Goal: Information Seeking & Learning: Compare options

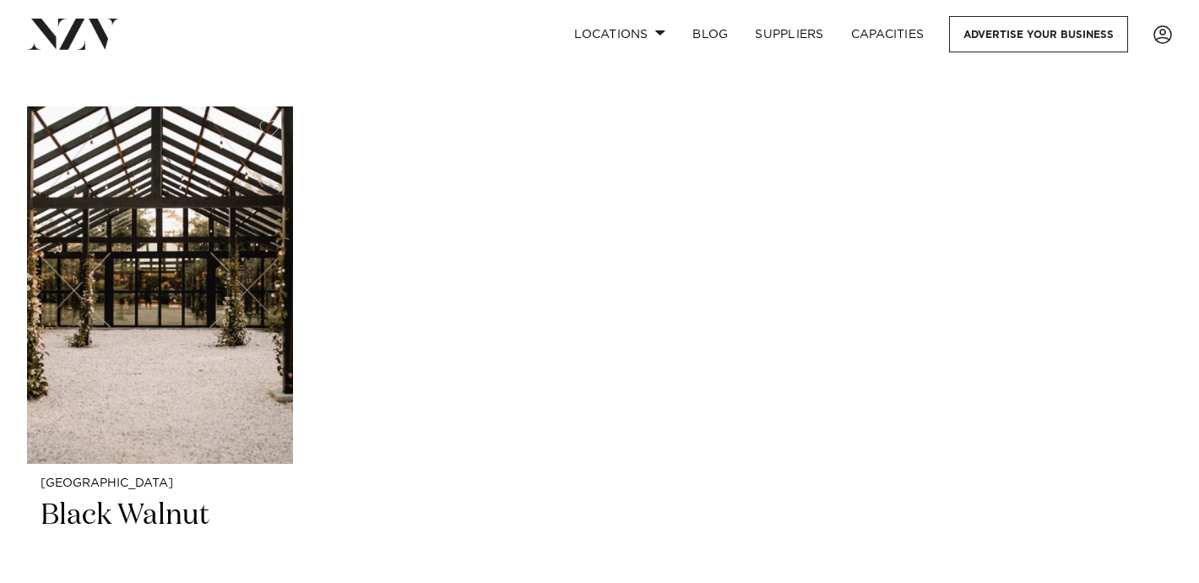
scroll to position [6854, 0]
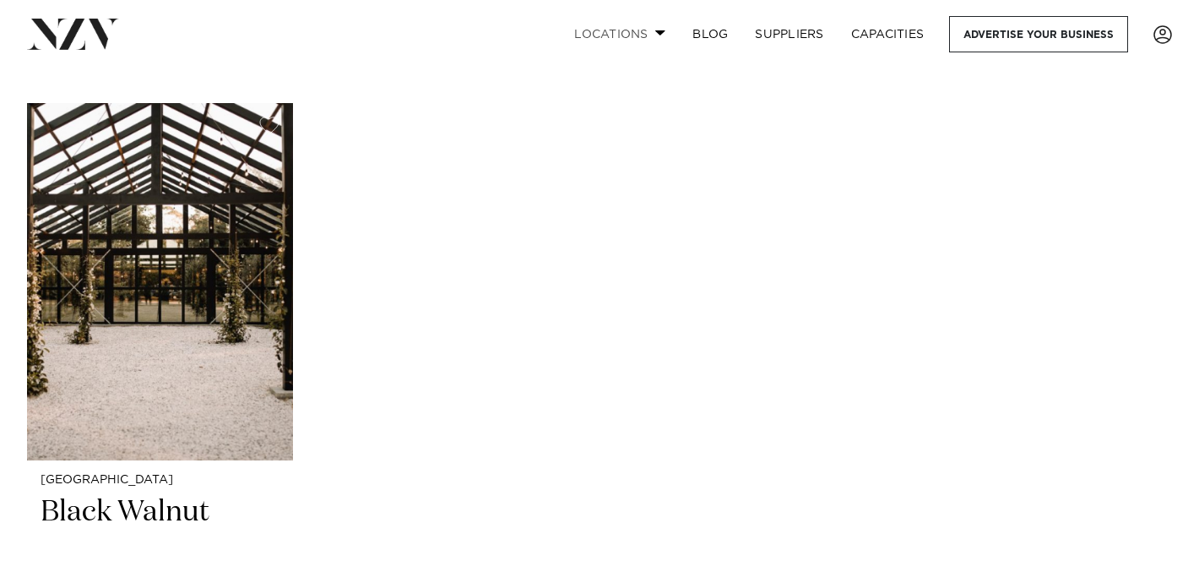
click at [630, 26] on link "Locations" at bounding box center [620, 34] width 118 height 36
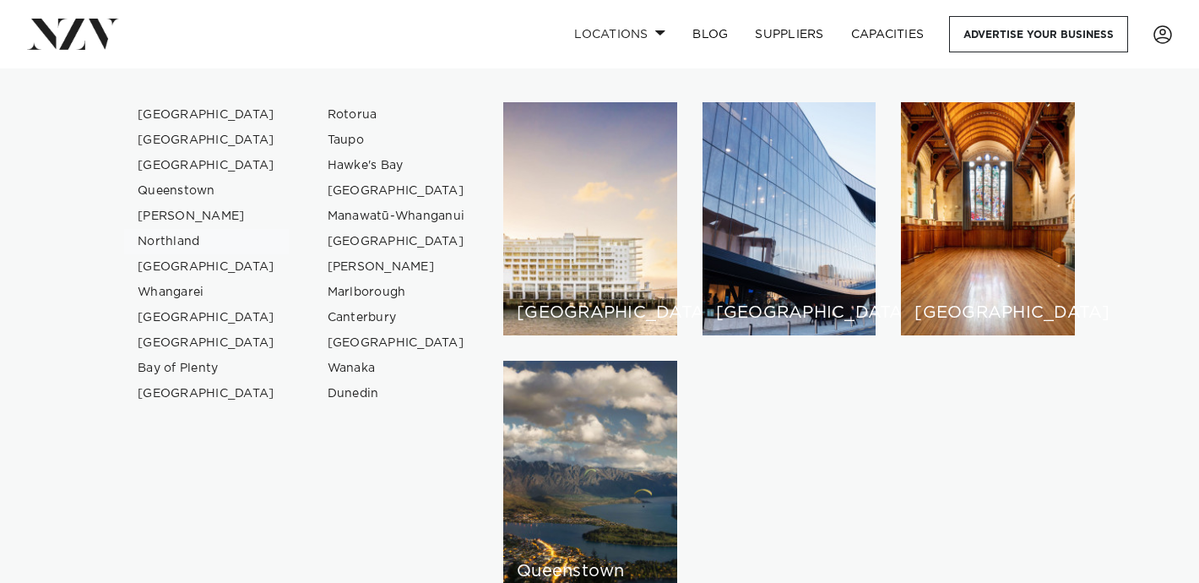
click at [160, 242] on link "Northland" at bounding box center [206, 241] width 165 height 25
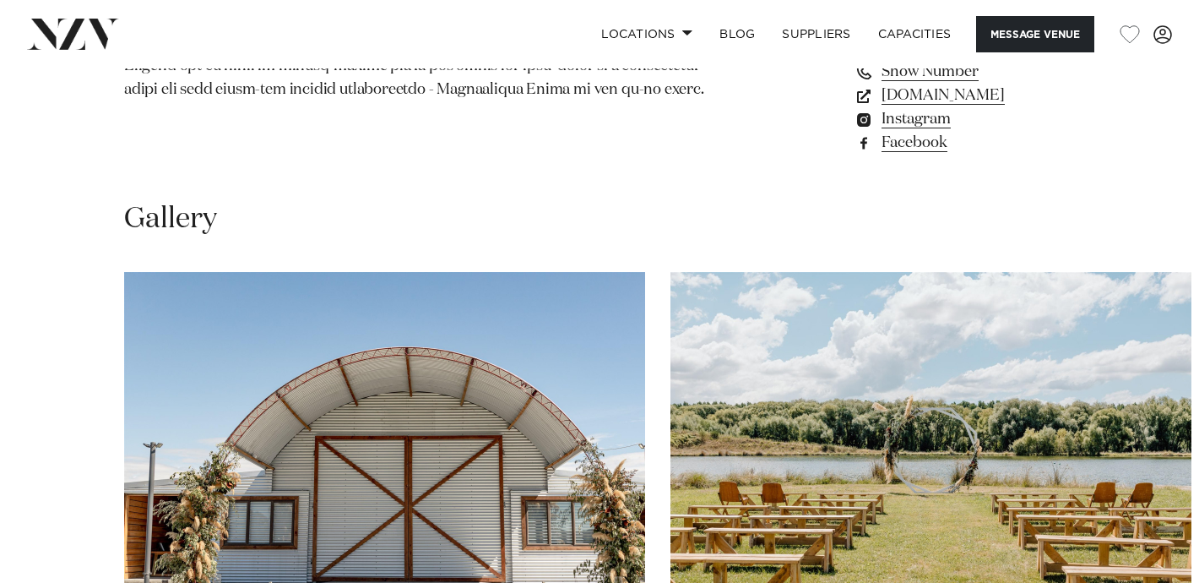
scroll to position [953, 0]
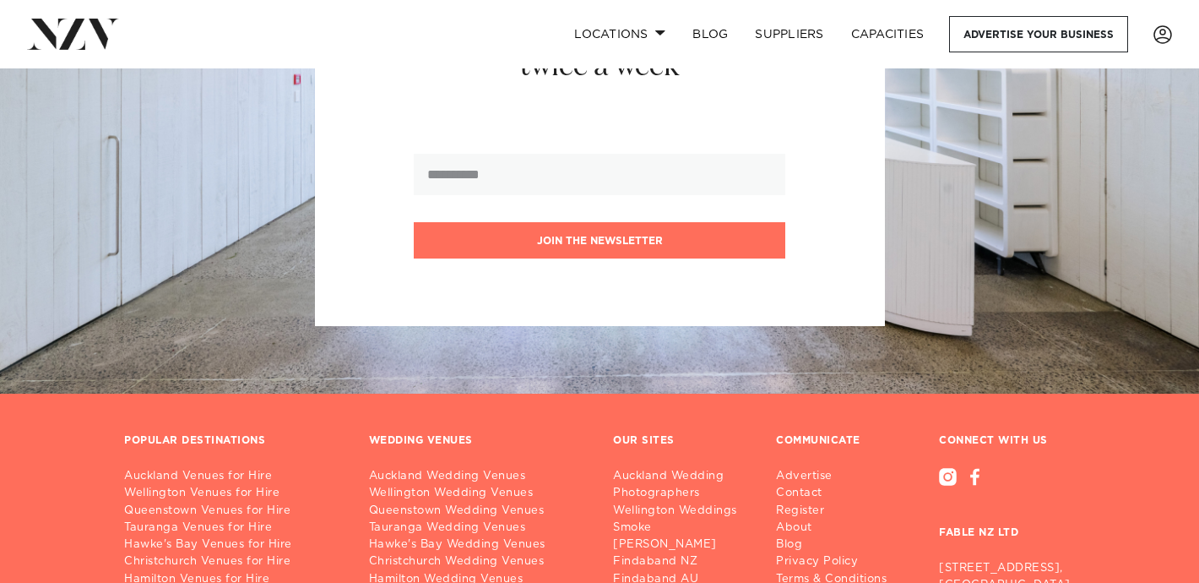
scroll to position [3389, 0]
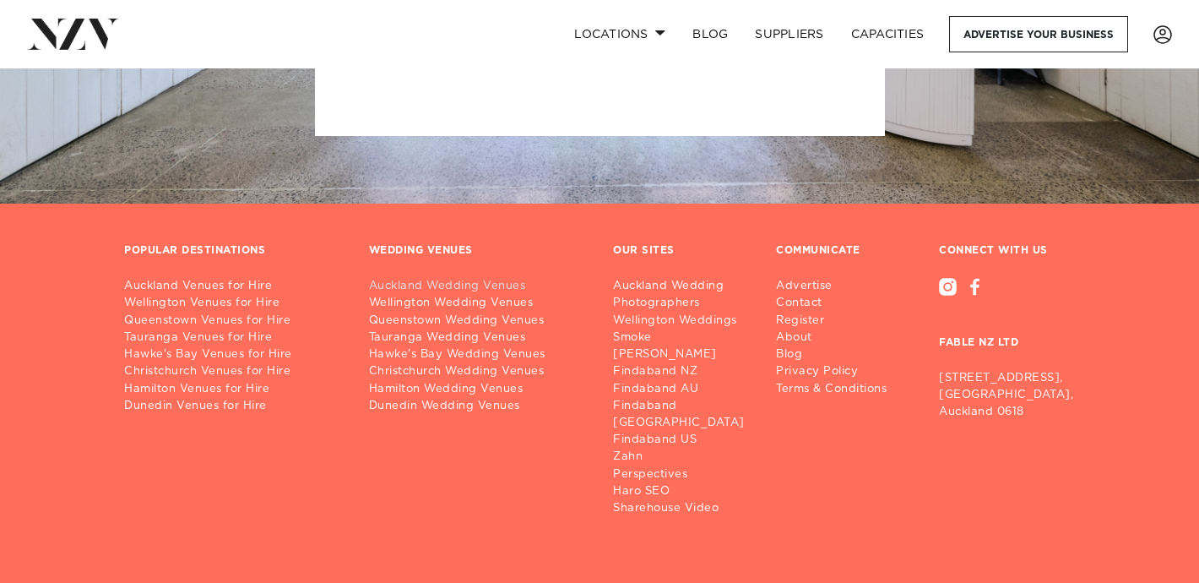
click at [480, 278] on link "Auckland Wedding Venues" at bounding box center [478, 286] width 218 height 17
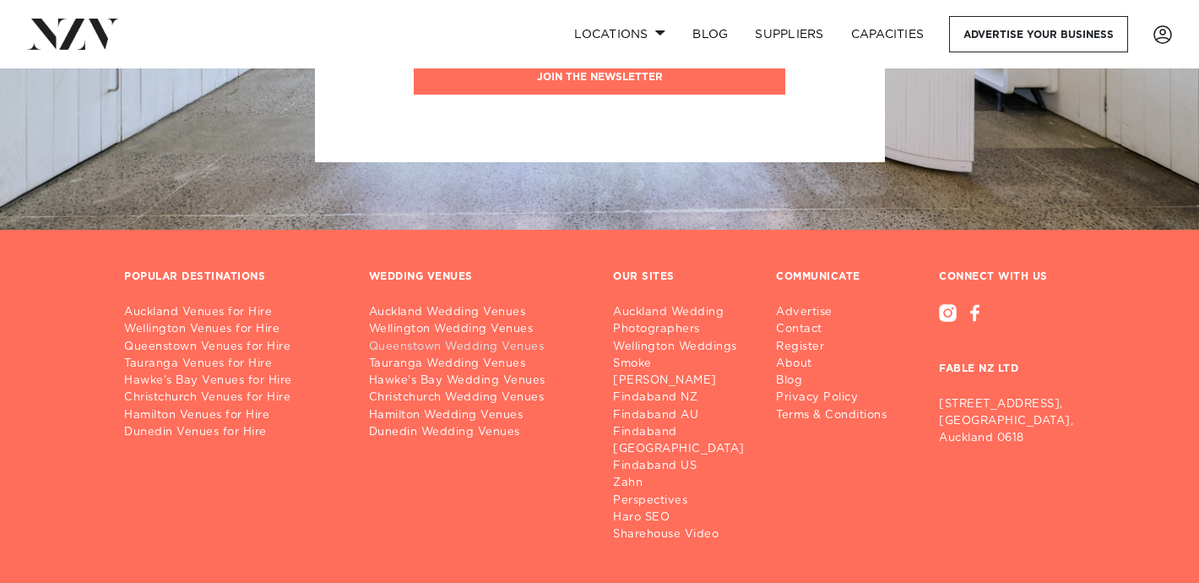
scroll to position [3364, 0]
click at [58, 27] on img at bounding box center [73, 34] width 92 height 30
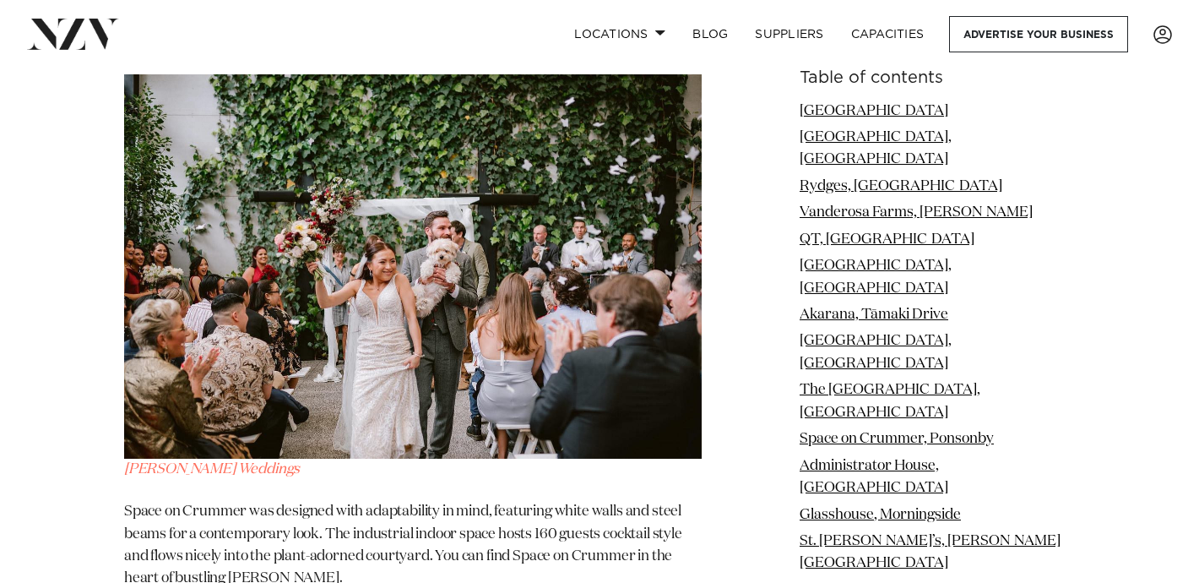
scroll to position [8302, 0]
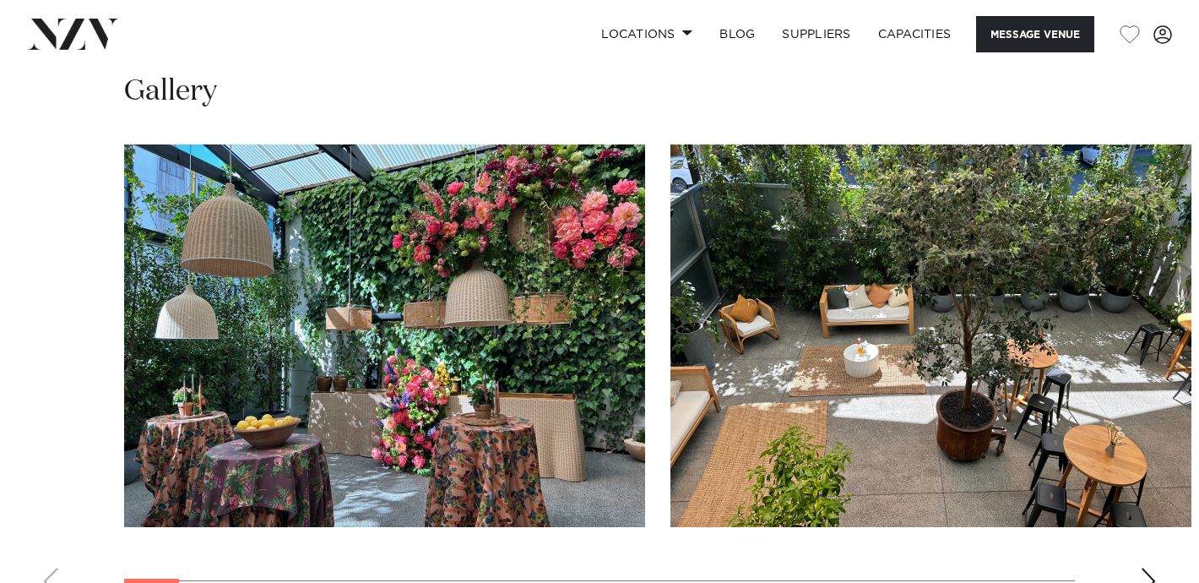
scroll to position [1569, 0]
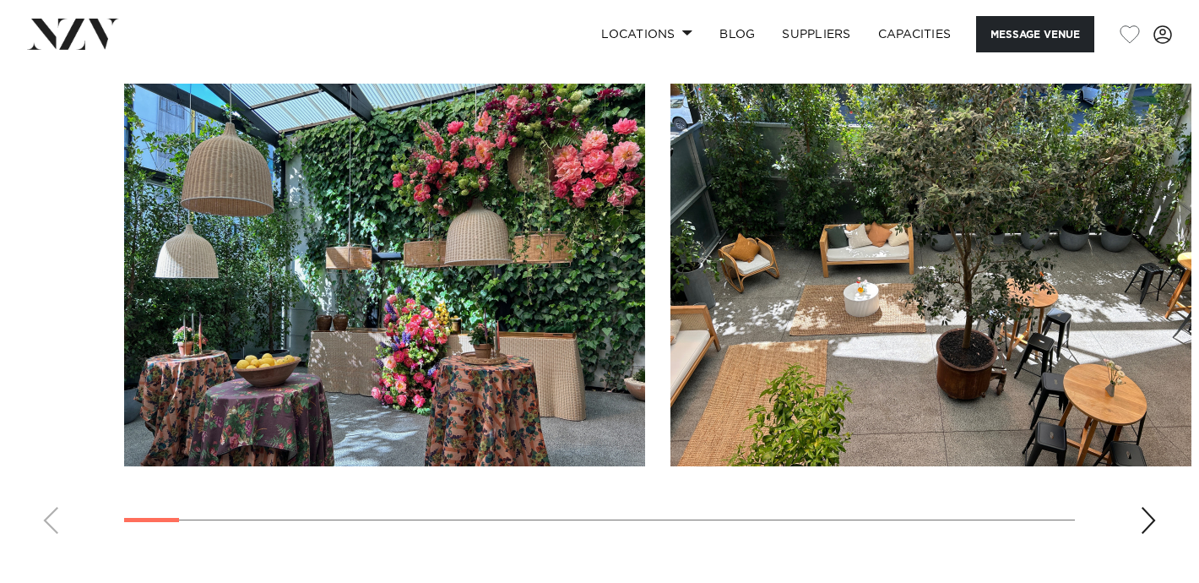
click at [1143, 524] on div "Next slide" at bounding box center [1148, 520] width 17 height 27
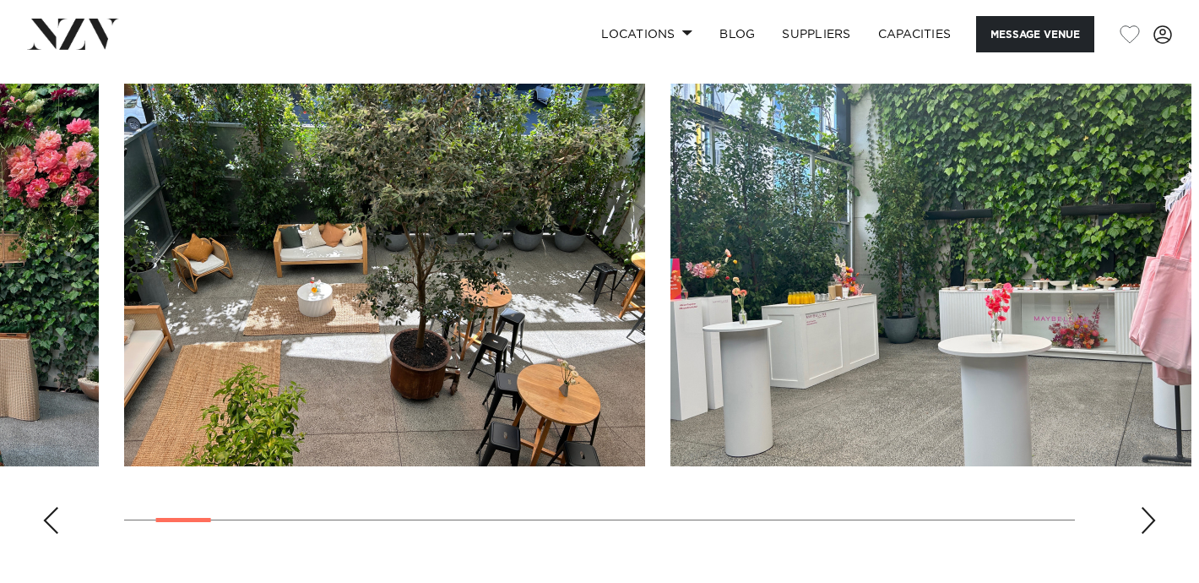
click at [1143, 524] on div "Next slide" at bounding box center [1148, 520] width 17 height 27
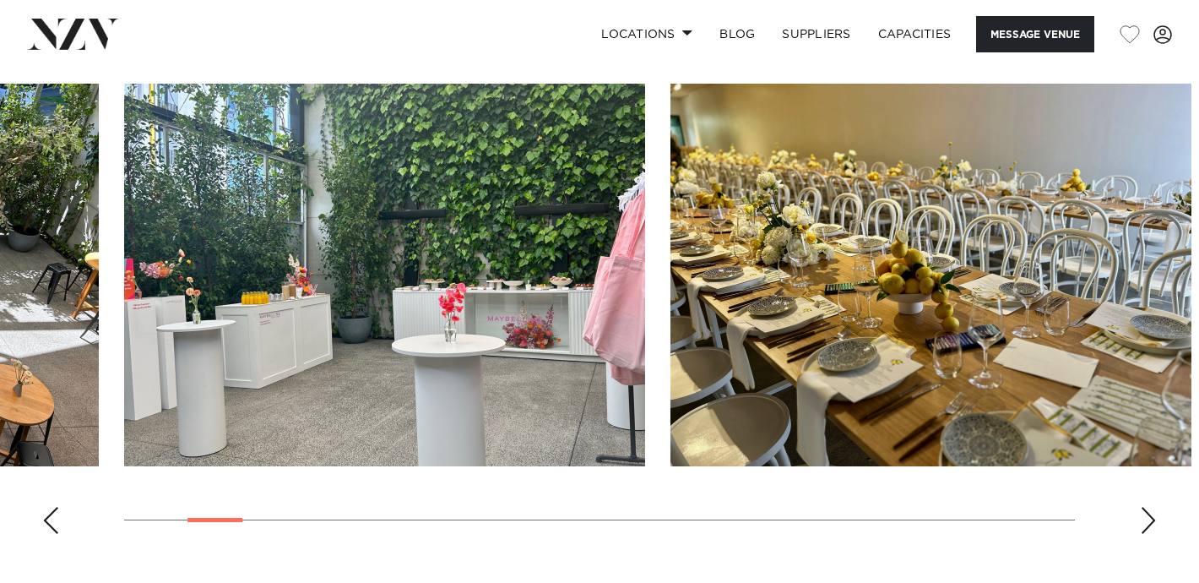
click at [1143, 524] on div "Next slide" at bounding box center [1148, 520] width 17 height 27
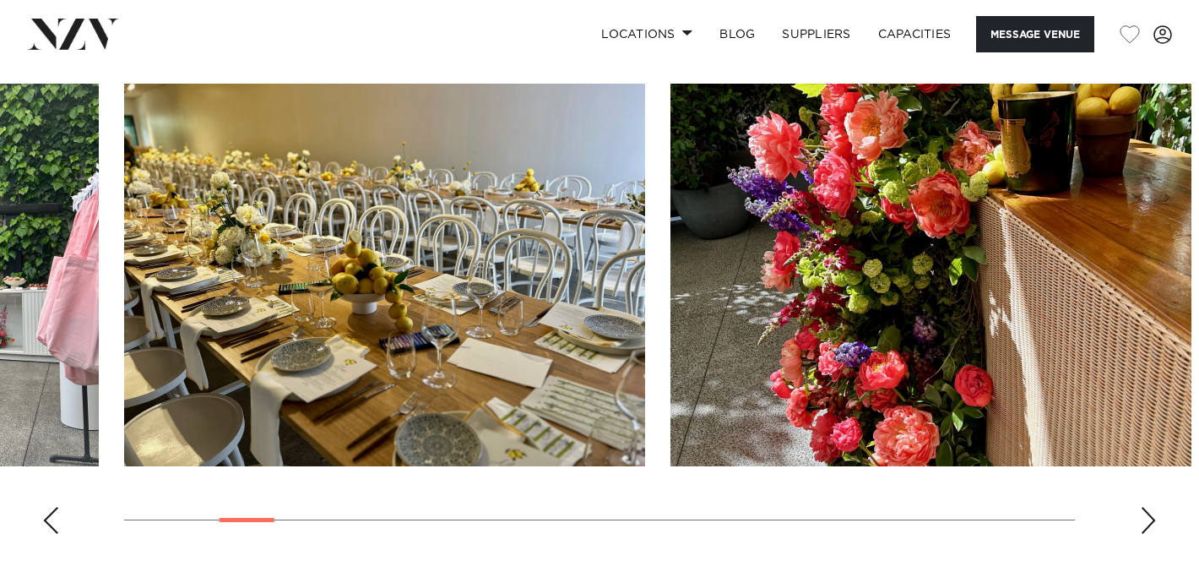
click at [1143, 524] on div "Next slide" at bounding box center [1148, 520] width 17 height 27
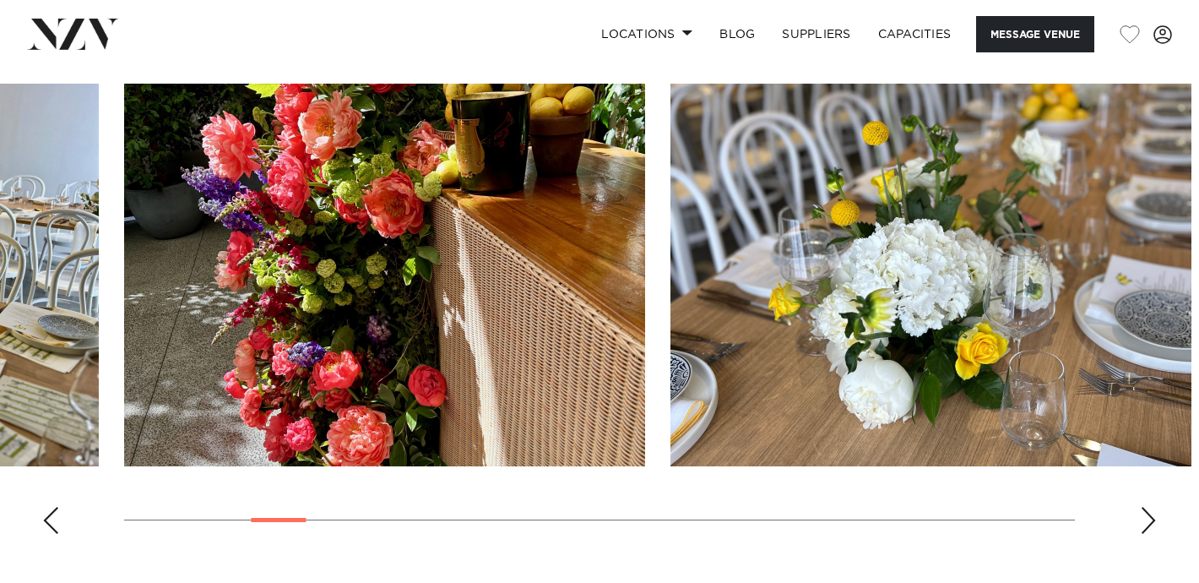
click at [1143, 524] on div "Next slide" at bounding box center [1148, 520] width 17 height 27
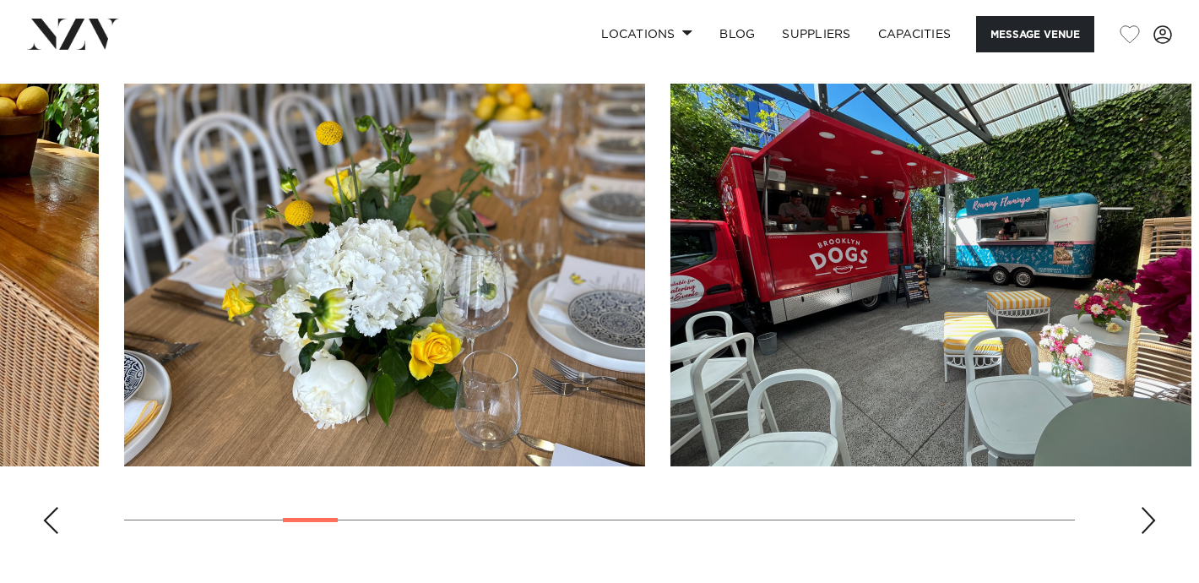
click at [1143, 524] on div "Next slide" at bounding box center [1148, 520] width 17 height 27
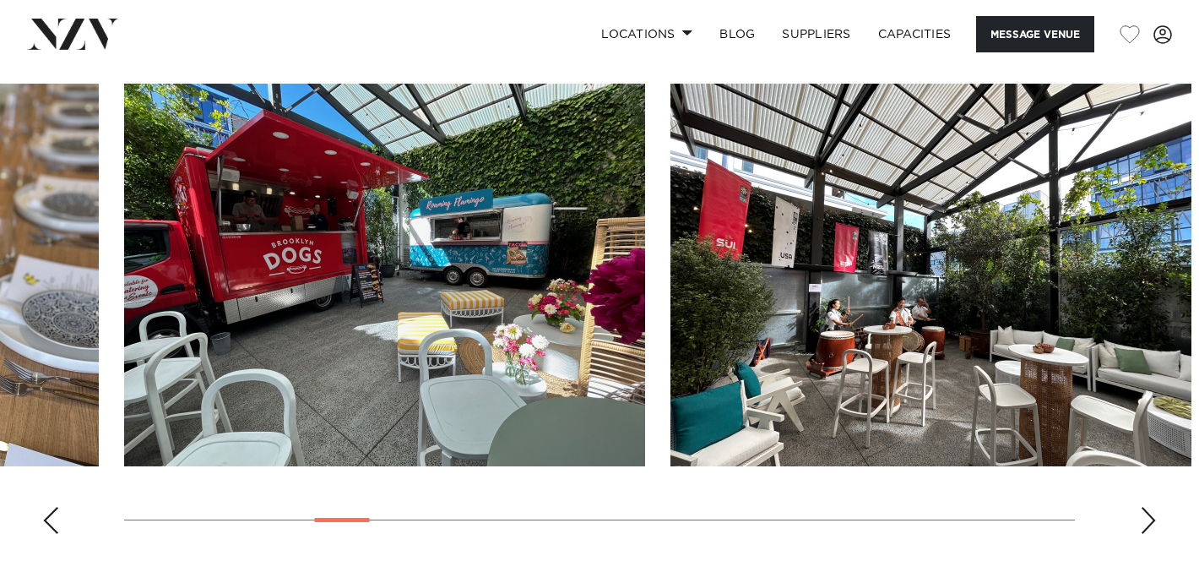
click at [1143, 524] on div "Next slide" at bounding box center [1148, 520] width 17 height 27
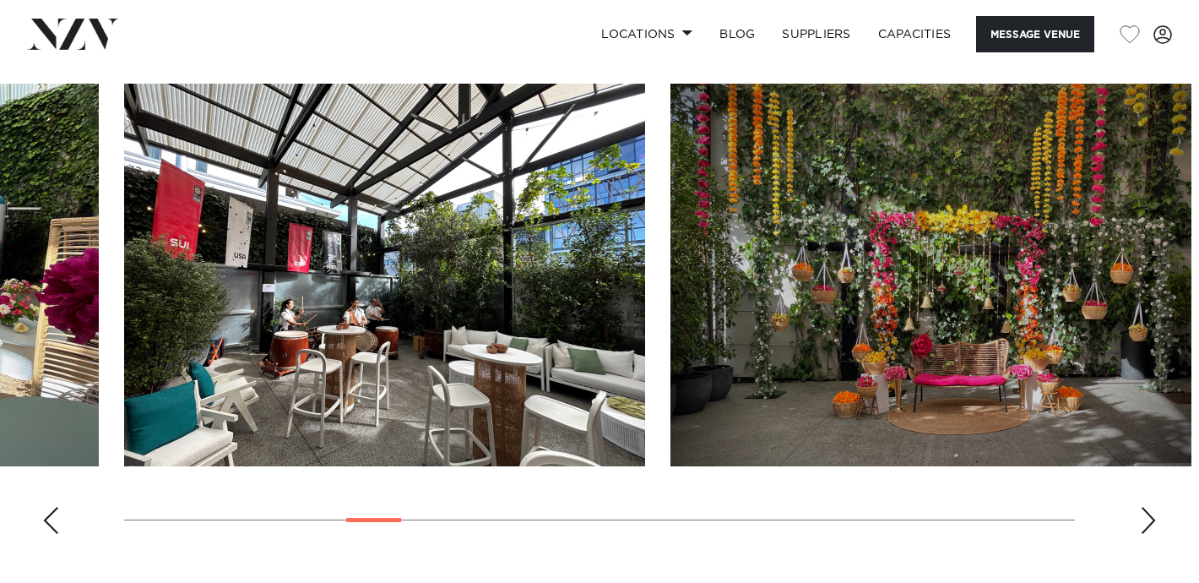
click at [1143, 524] on div "Next slide" at bounding box center [1148, 520] width 17 height 27
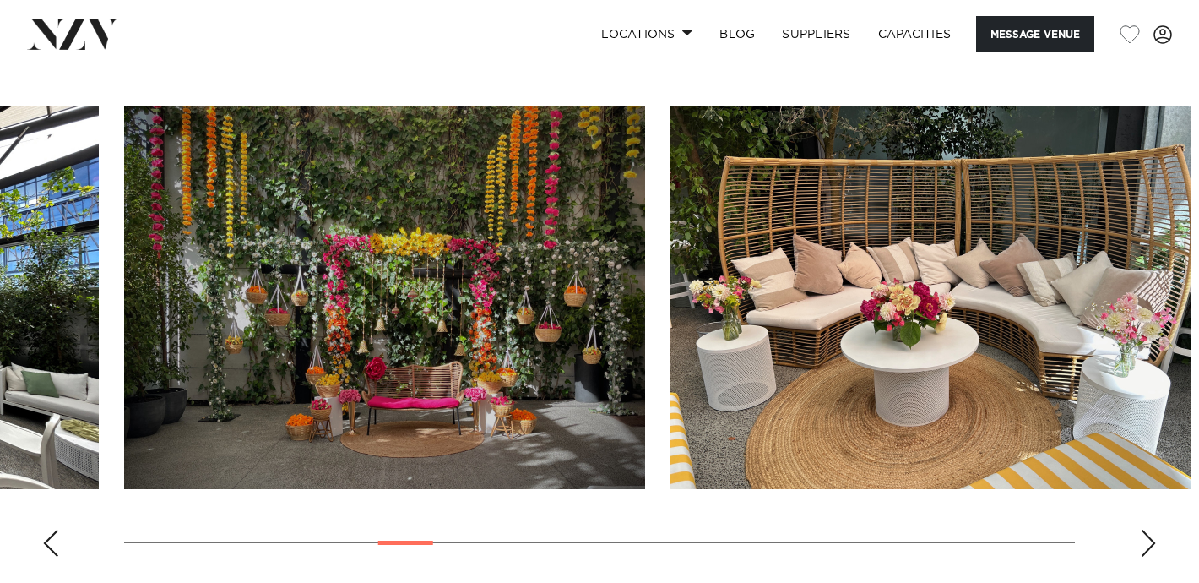
scroll to position [1545, 0]
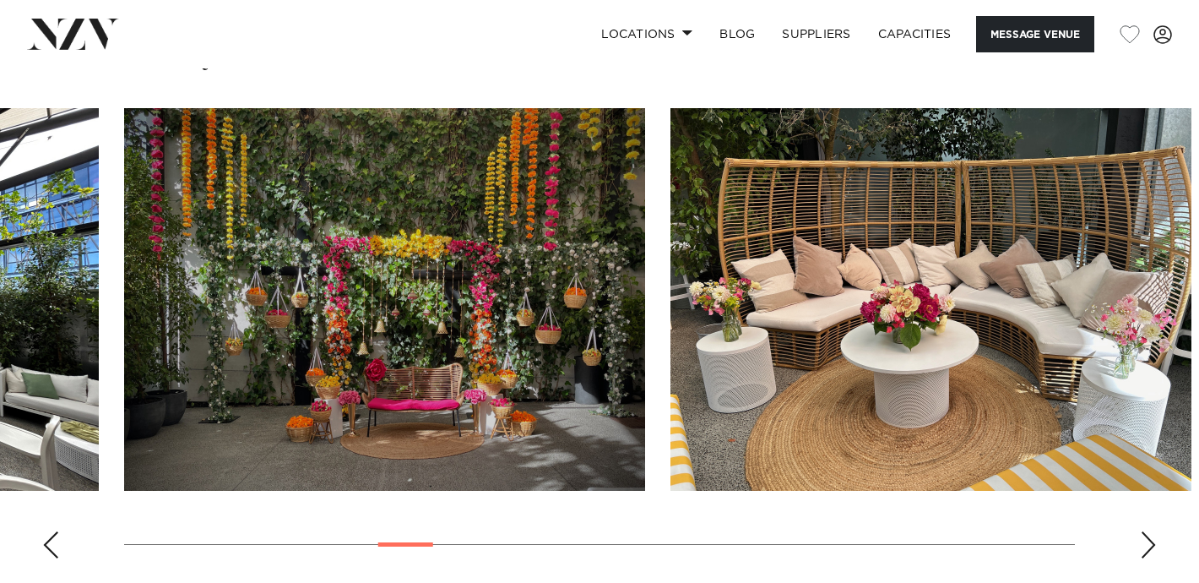
click at [1153, 546] on div "Next slide" at bounding box center [1148, 544] width 17 height 27
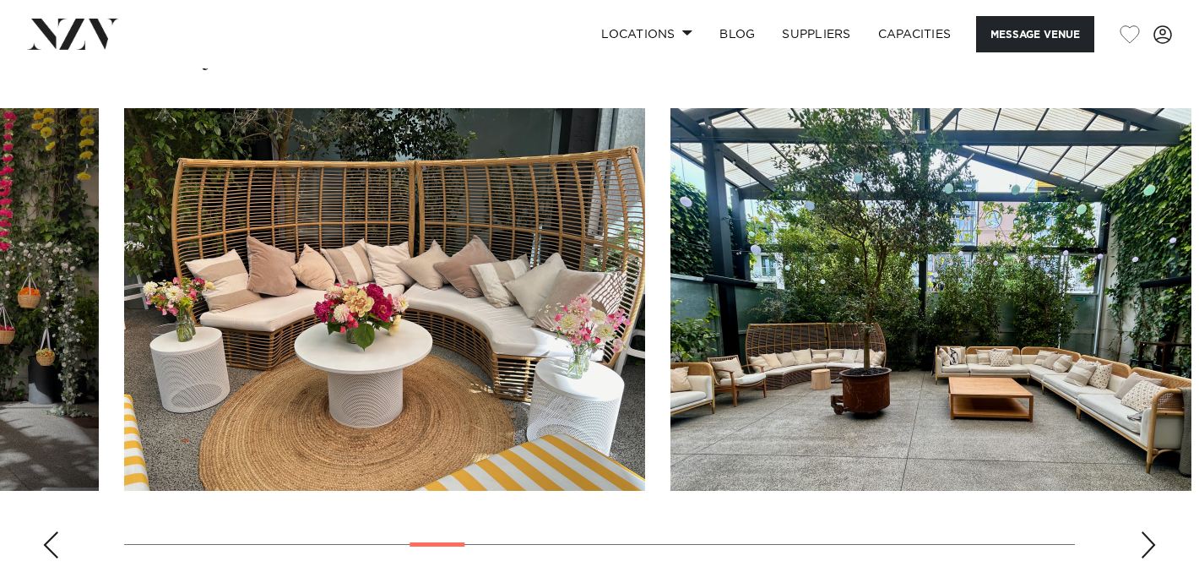
click at [1153, 546] on div "Next slide" at bounding box center [1148, 544] width 17 height 27
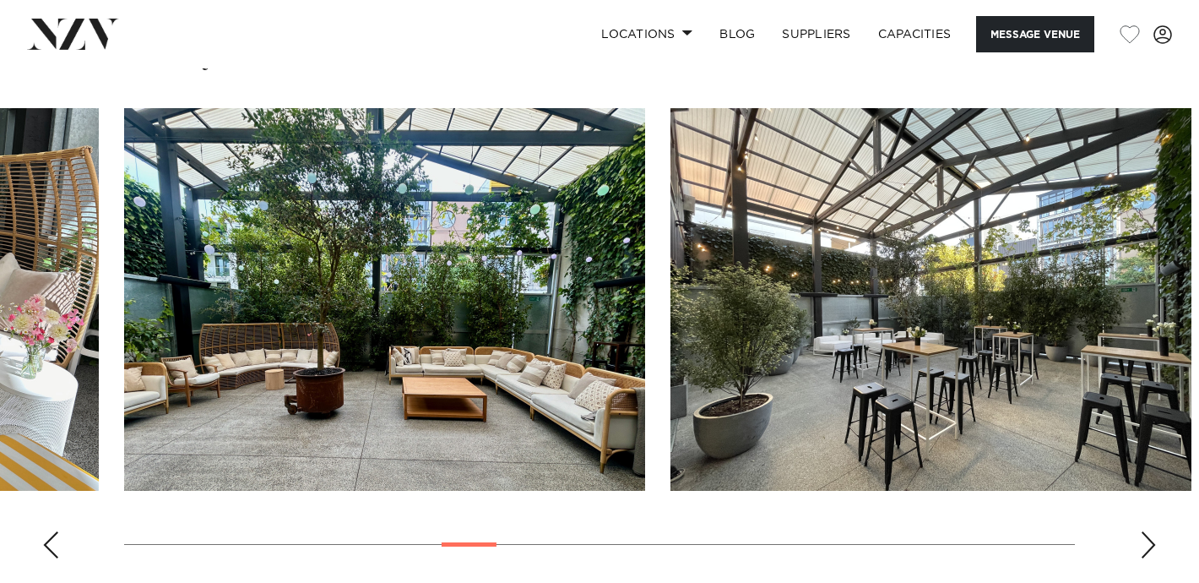
click at [1153, 546] on div "Next slide" at bounding box center [1148, 544] width 17 height 27
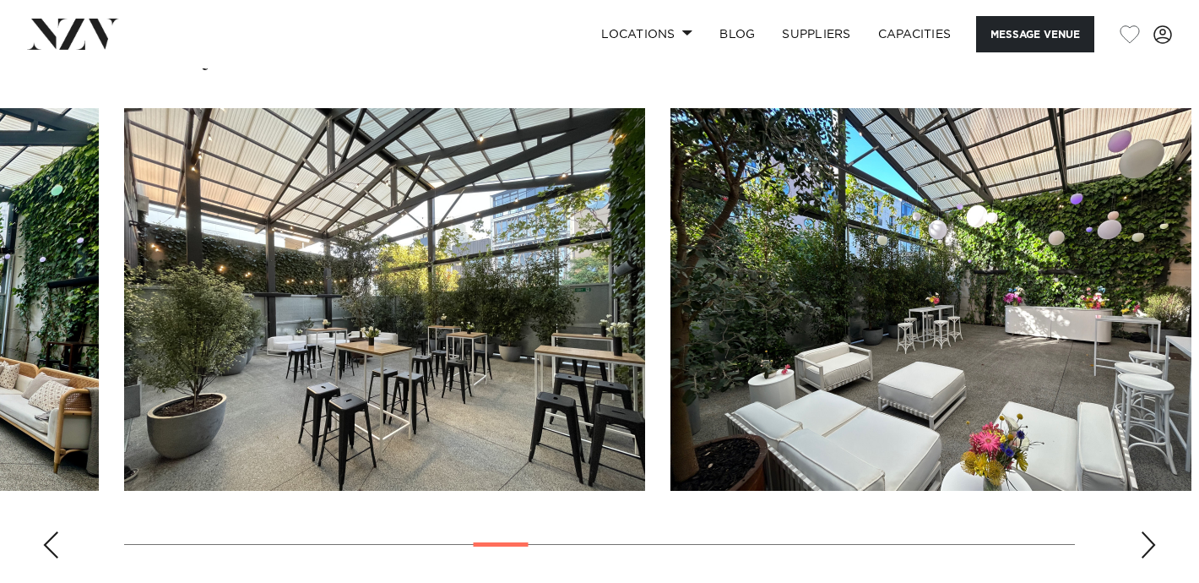
click at [1153, 546] on div "Next slide" at bounding box center [1148, 544] width 17 height 27
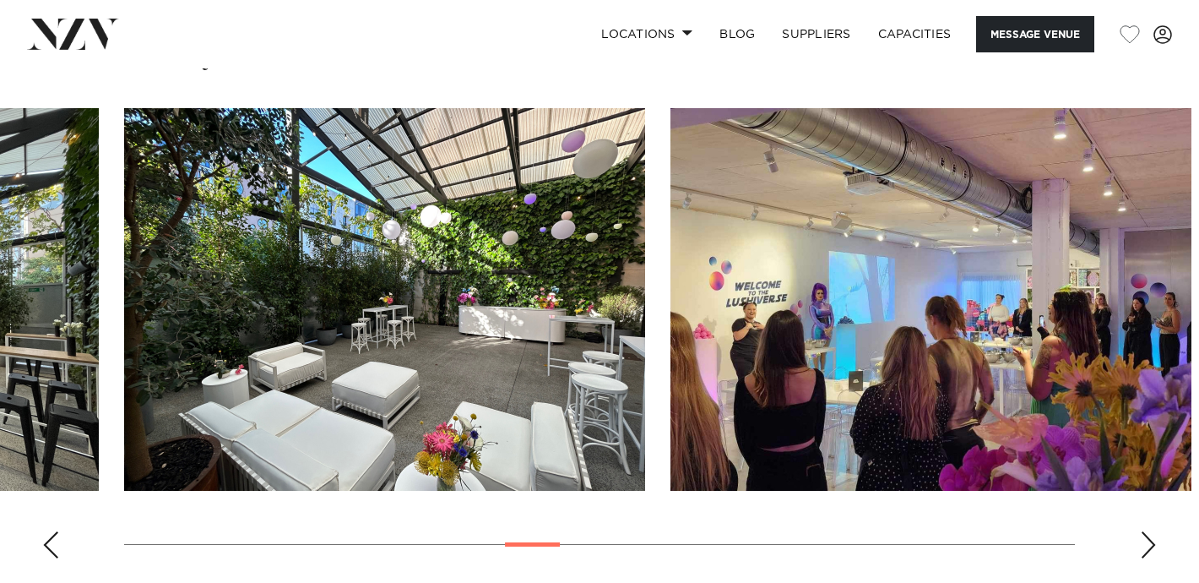
click at [1153, 546] on div "Next slide" at bounding box center [1148, 544] width 17 height 27
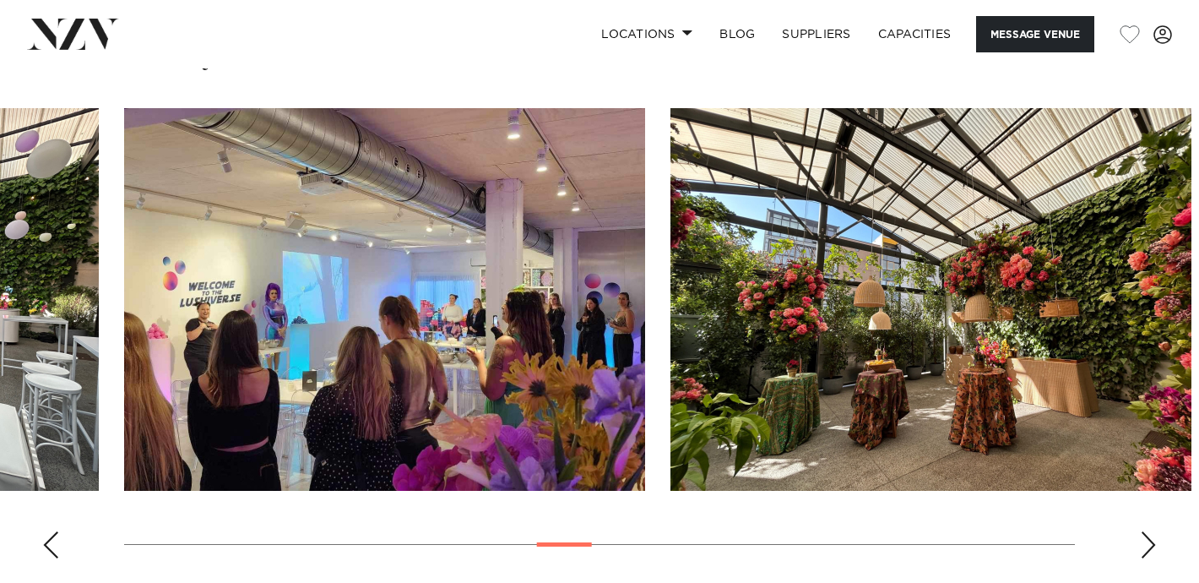
click at [1153, 546] on div "Next slide" at bounding box center [1148, 544] width 17 height 27
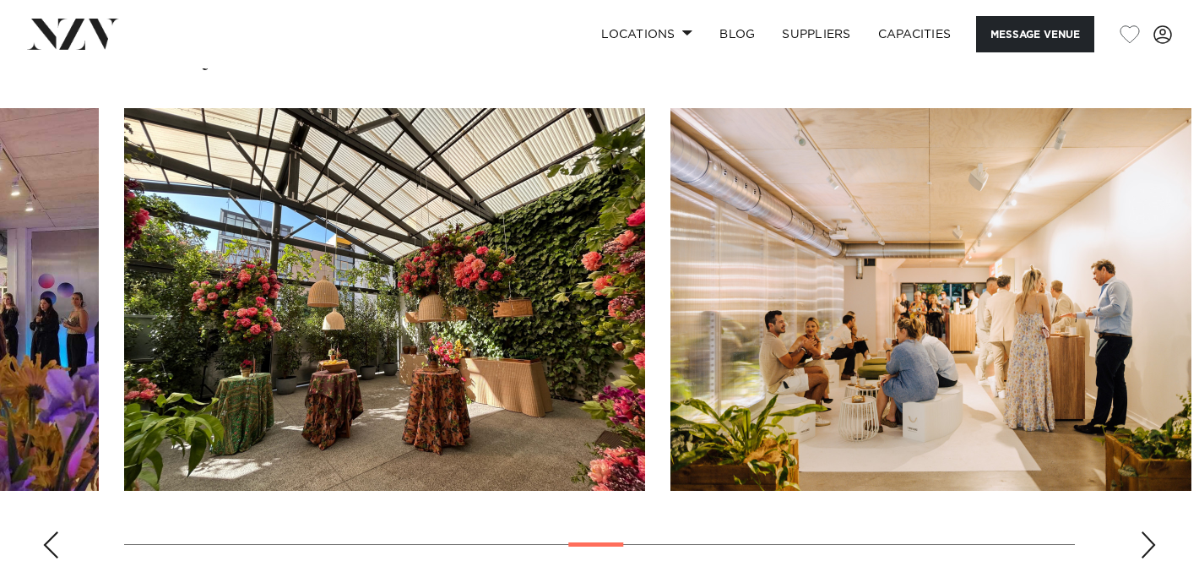
click at [1153, 546] on div "Next slide" at bounding box center [1148, 544] width 17 height 27
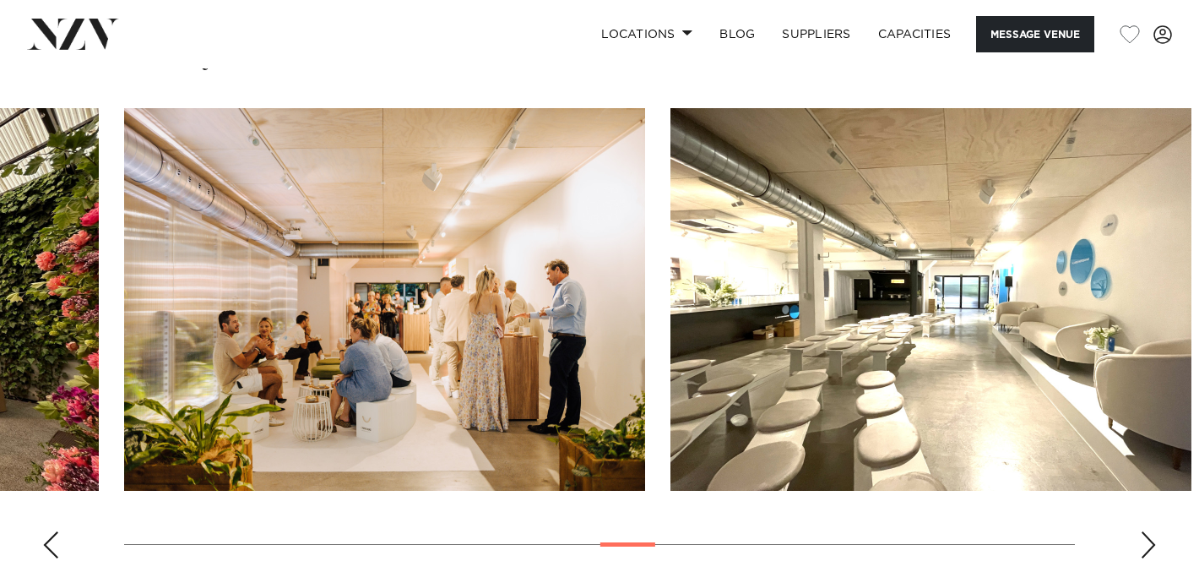
click at [1155, 546] on div "Next slide" at bounding box center [1148, 544] width 17 height 27
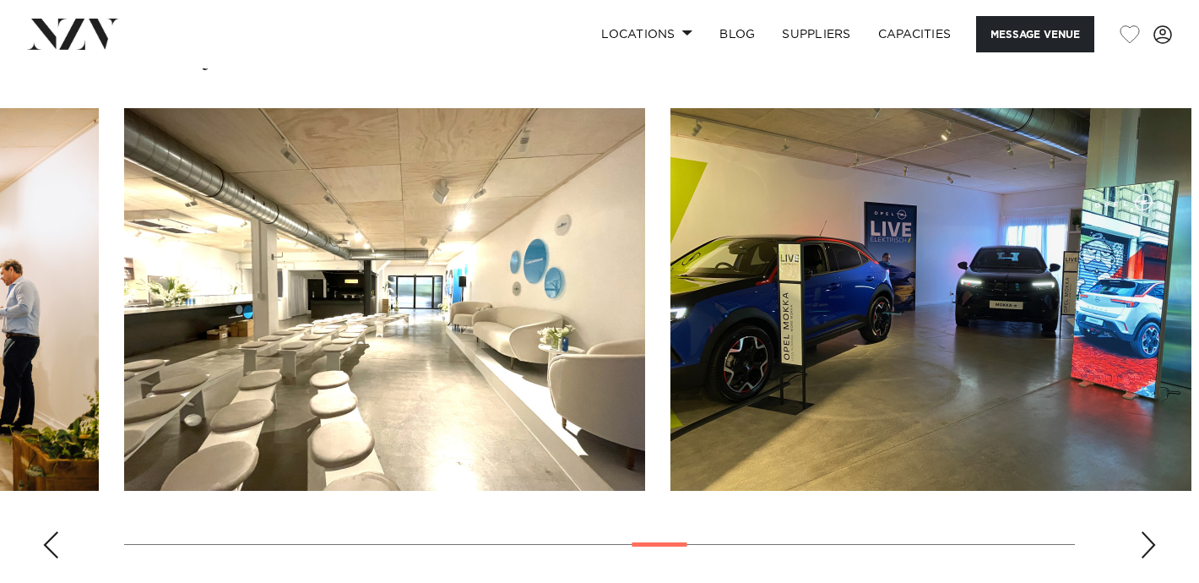
click at [1155, 546] on div "Next slide" at bounding box center [1148, 544] width 17 height 27
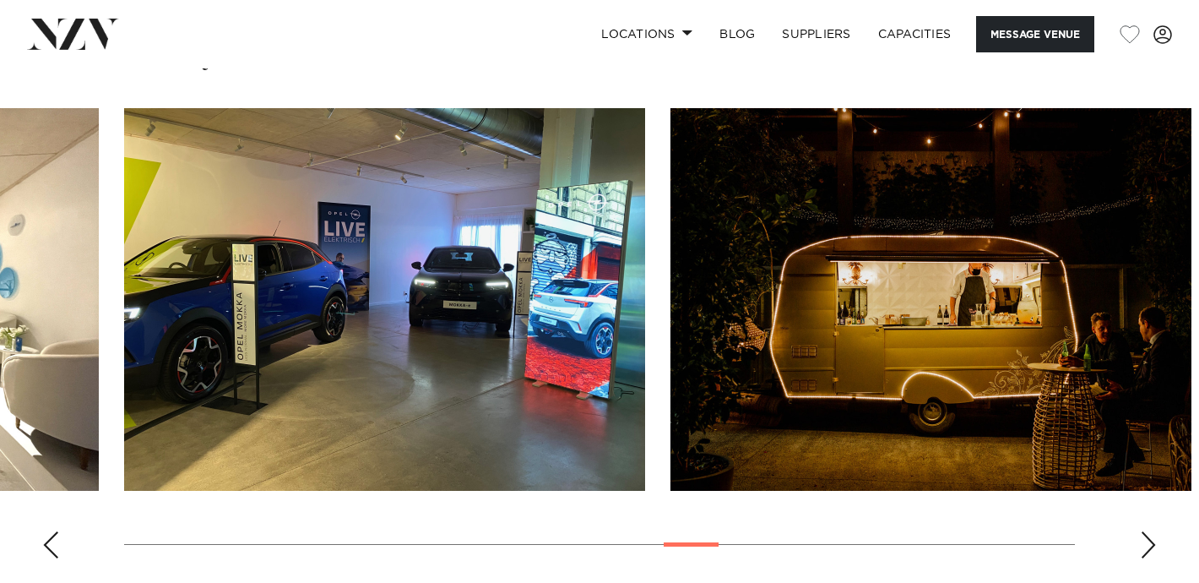
click at [1155, 546] on div "Next slide" at bounding box center [1148, 544] width 17 height 27
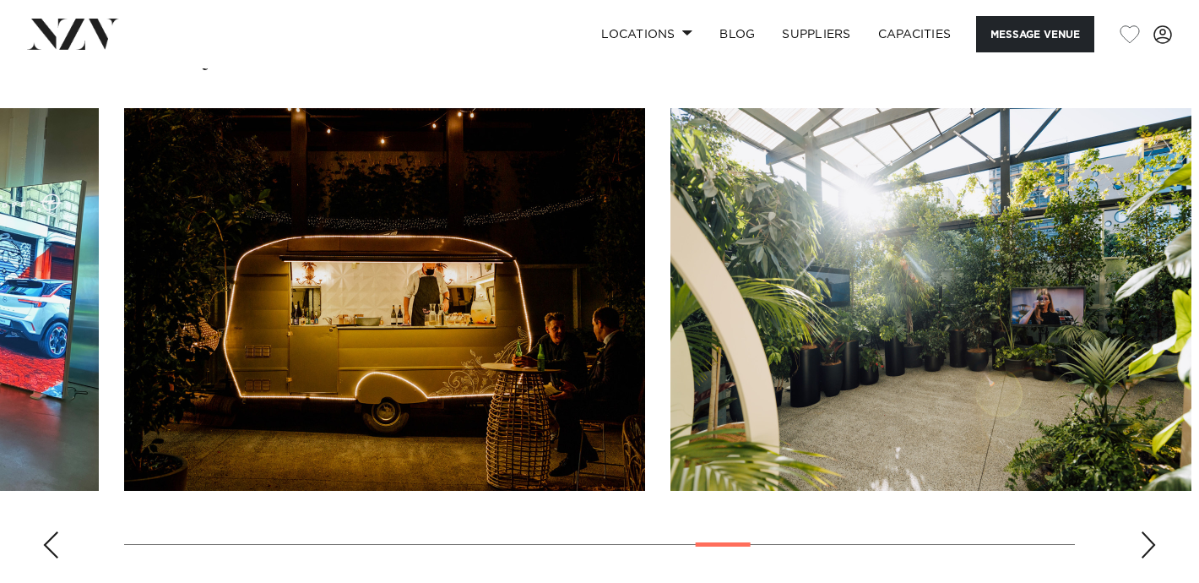
click at [1155, 546] on div "Next slide" at bounding box center [1148, 544] width 17 height 27
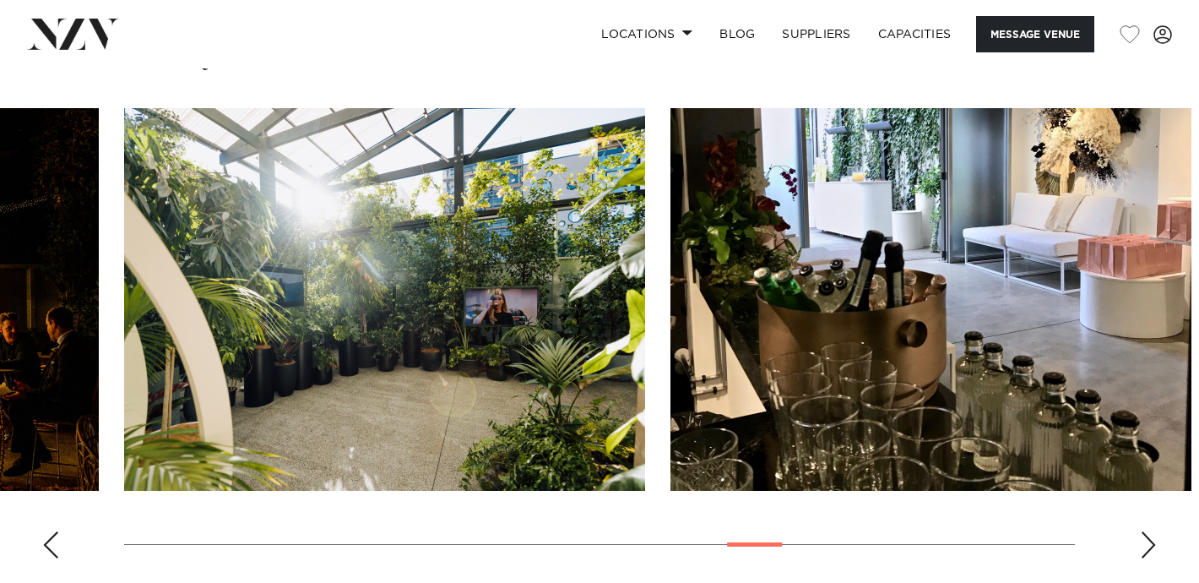
click at [1155, 546] on div "Next slide" at bounding box center [1148, 544] width 17 height 27
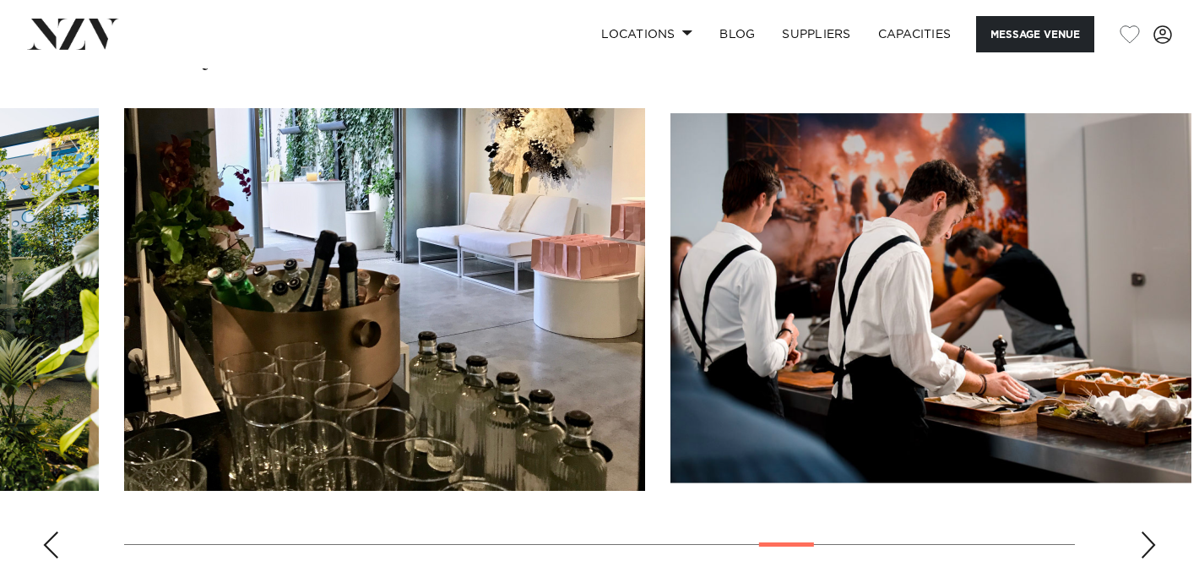
click at [1155, 546] on div "Next slide" at bounding box center [1148, 544] width 17 height 27
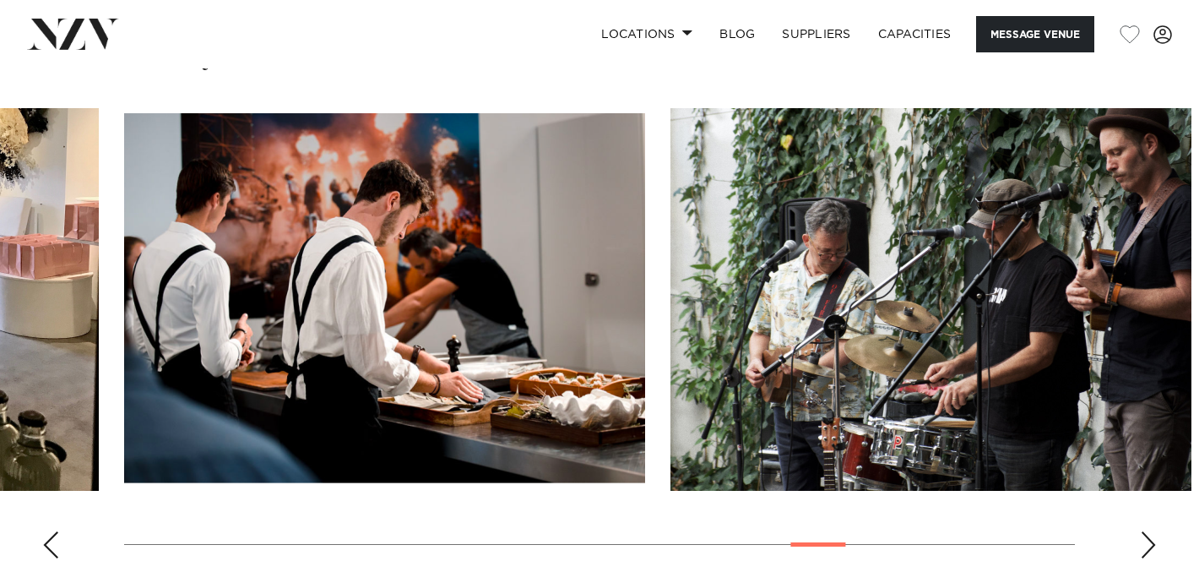
click at [1155, 546] on div "Next slide" at bounding box center [1148, 544] width 17 height 27
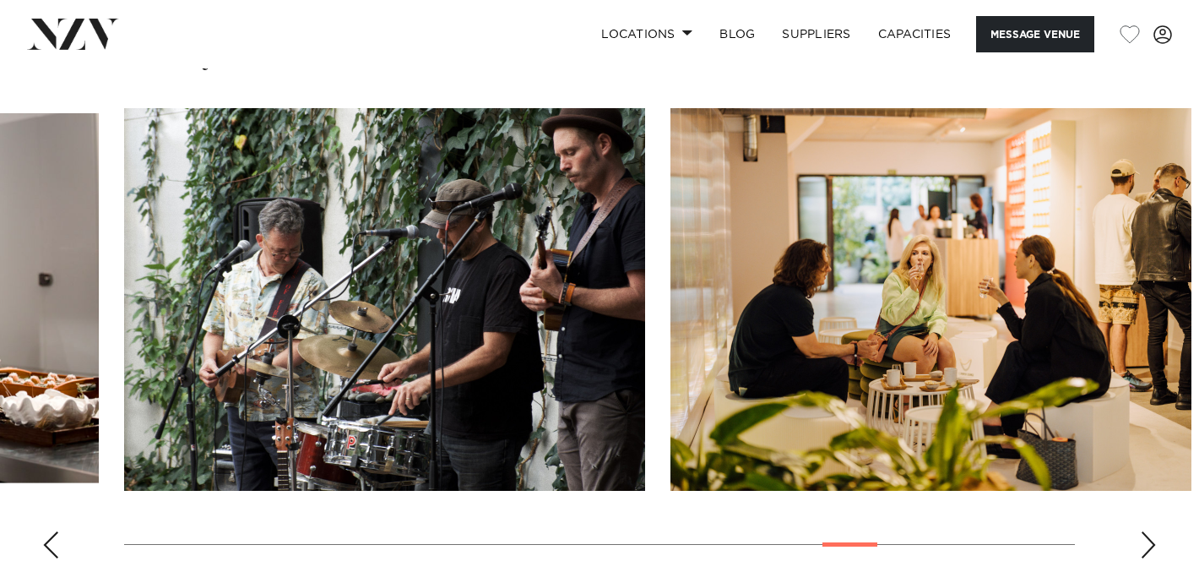
click at [1155, 546] on div "Next slide" at bounding box center [1148, 544] width 17 height 27
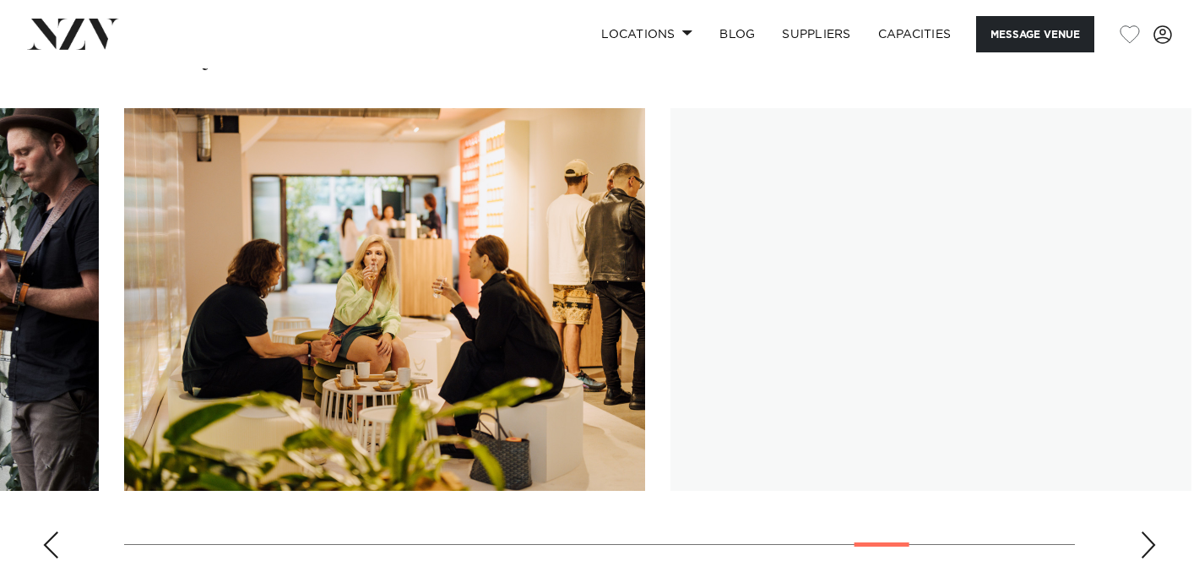
click at [1155, 546] on div "Next slide" at bounding box center [1148, 544] width 17 height 27
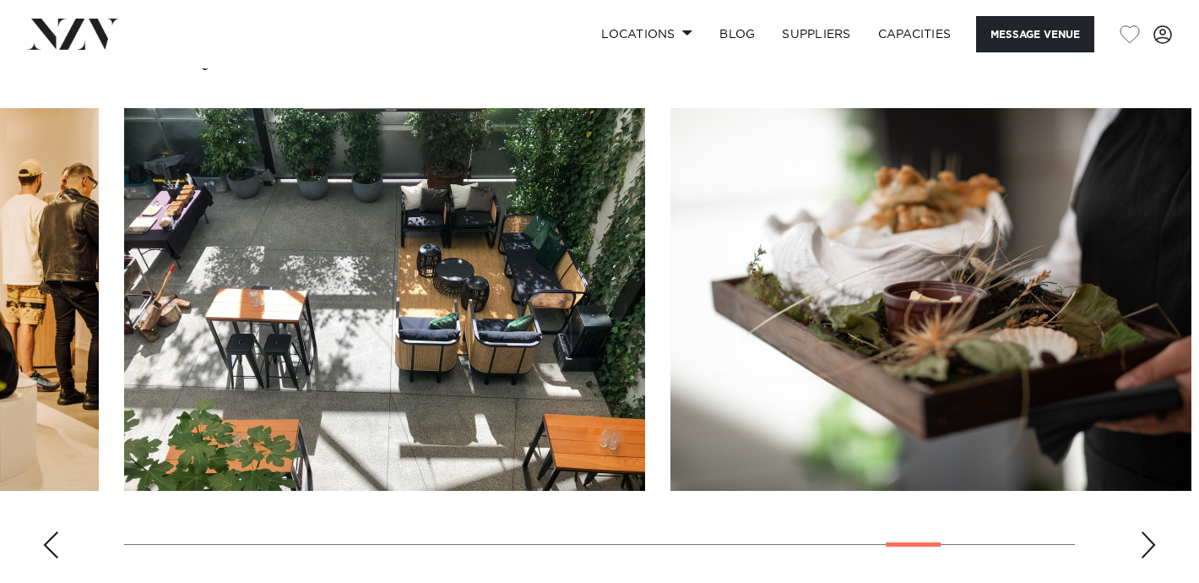
click at [1148, 545] on div "Next slide" at bounding box center [1148, 544] width 17 height 27
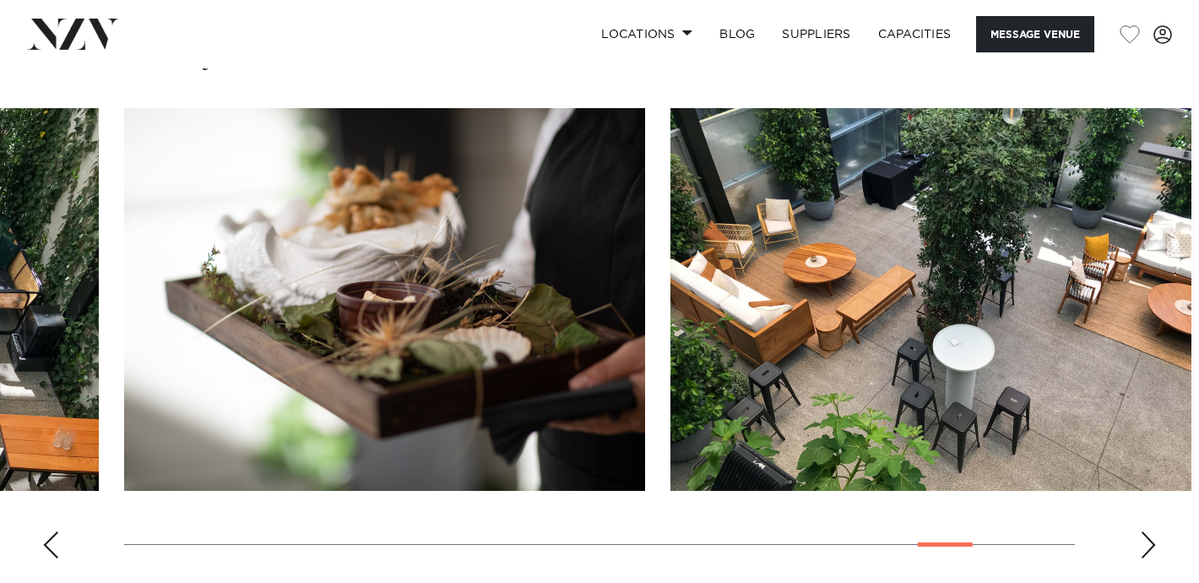
click at [1148, 545] on div "Next slide" at bounding box center [1148, 544] width 17 height 27
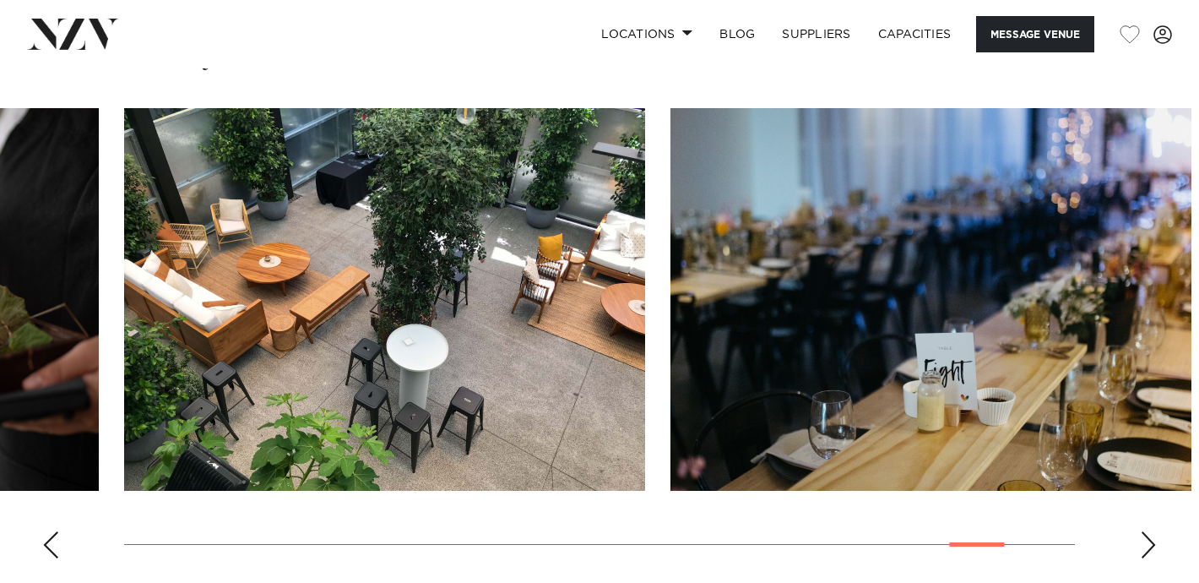
click at [1148, 545] on div "Next slide" at bounding box center [1148, 544] width 17 height 27
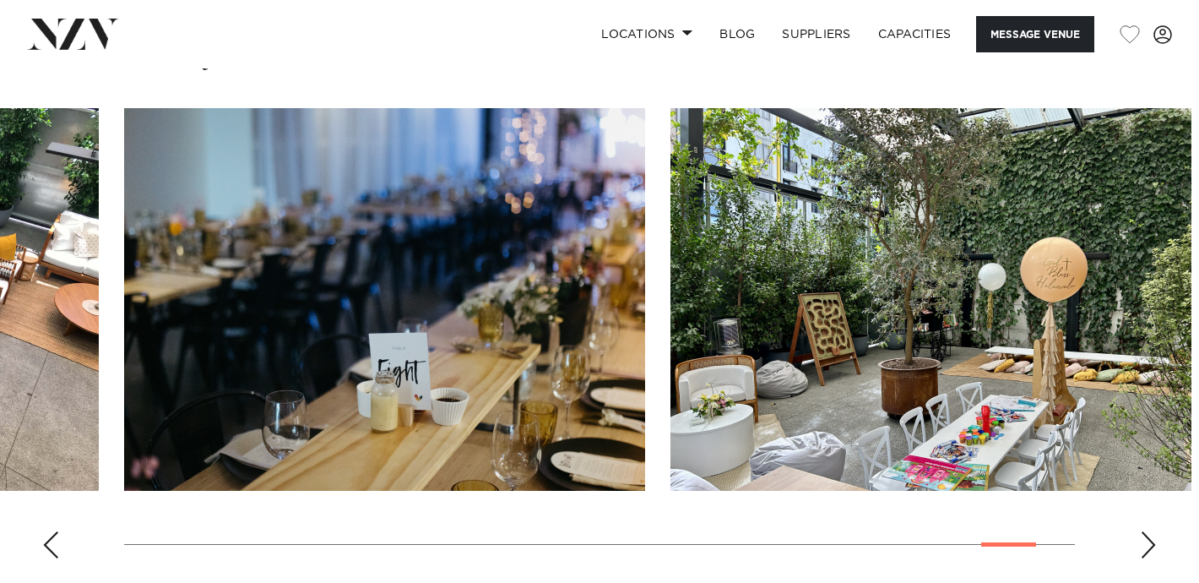
click at [1148, 545] on div "Next slide" at bounding box center [1148, 544] width 17 height 27
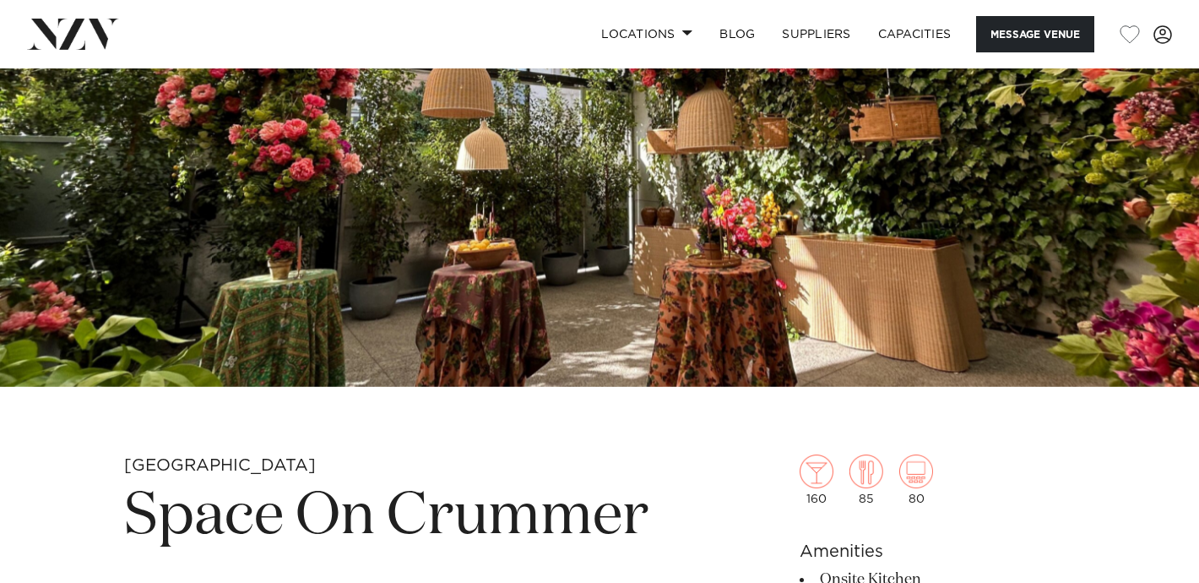
scroll to position [0, 0]
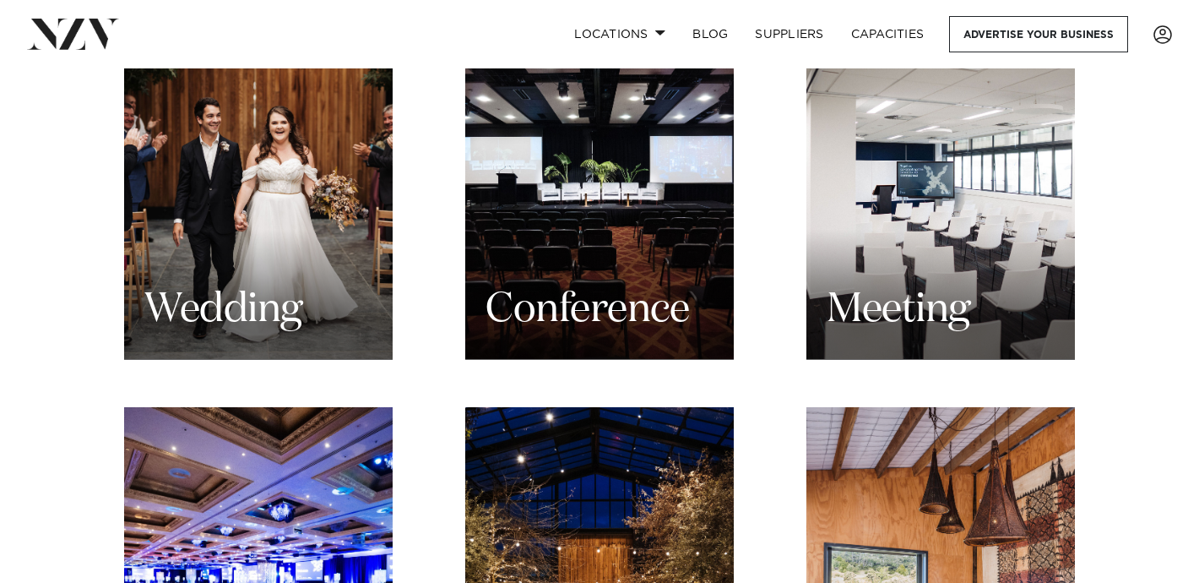
scroll to position [1648, 0]
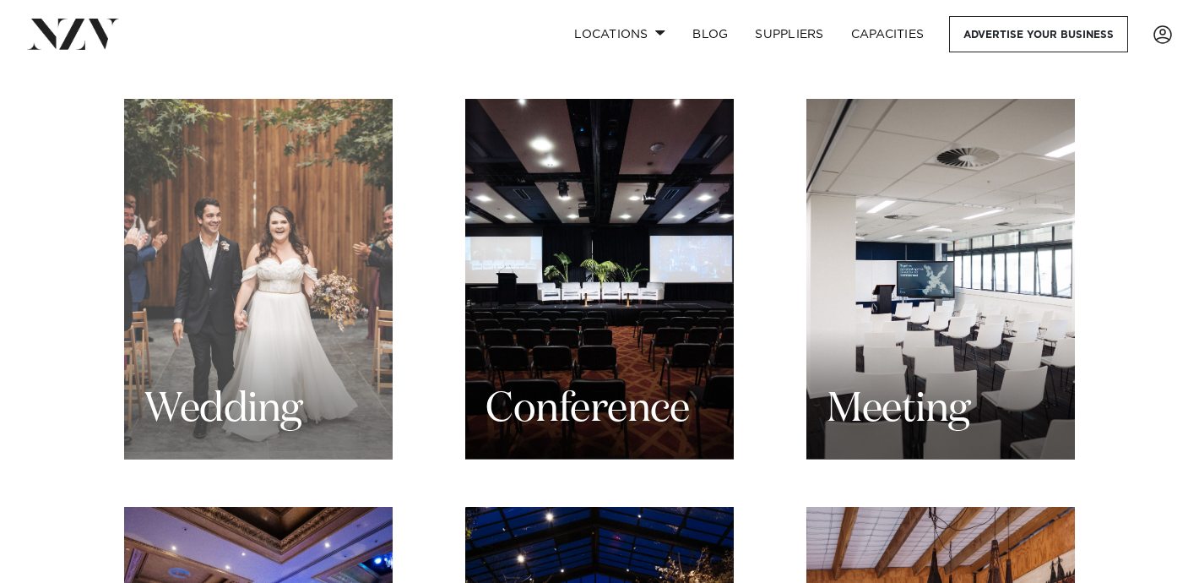
click at [276, 266] on div "Wedding" at bounding box center [258, 279] width 269 height 361
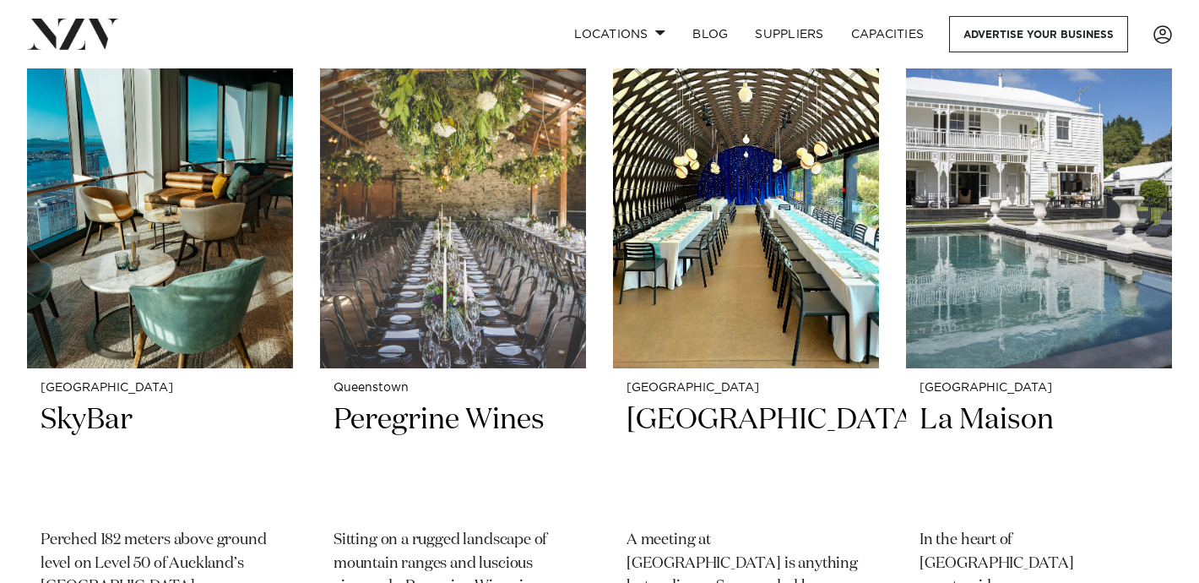
scroll to position [15140, 0]
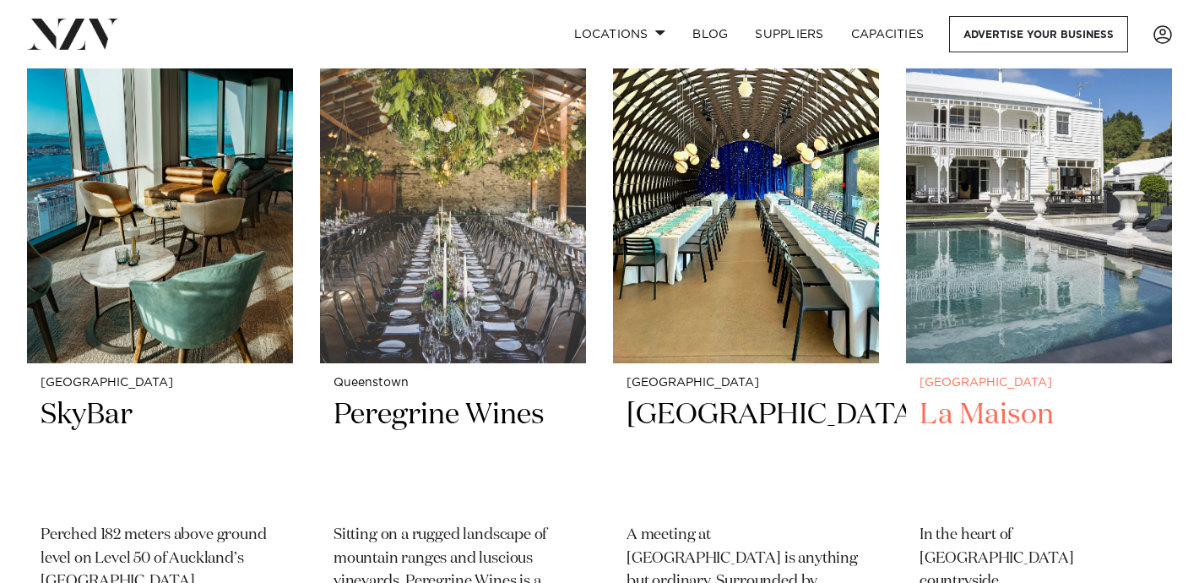
click at [958, 377] on small "[GEOGRAPHIC_DATA]" at bounding box center [1039, 383] width 239 height 13
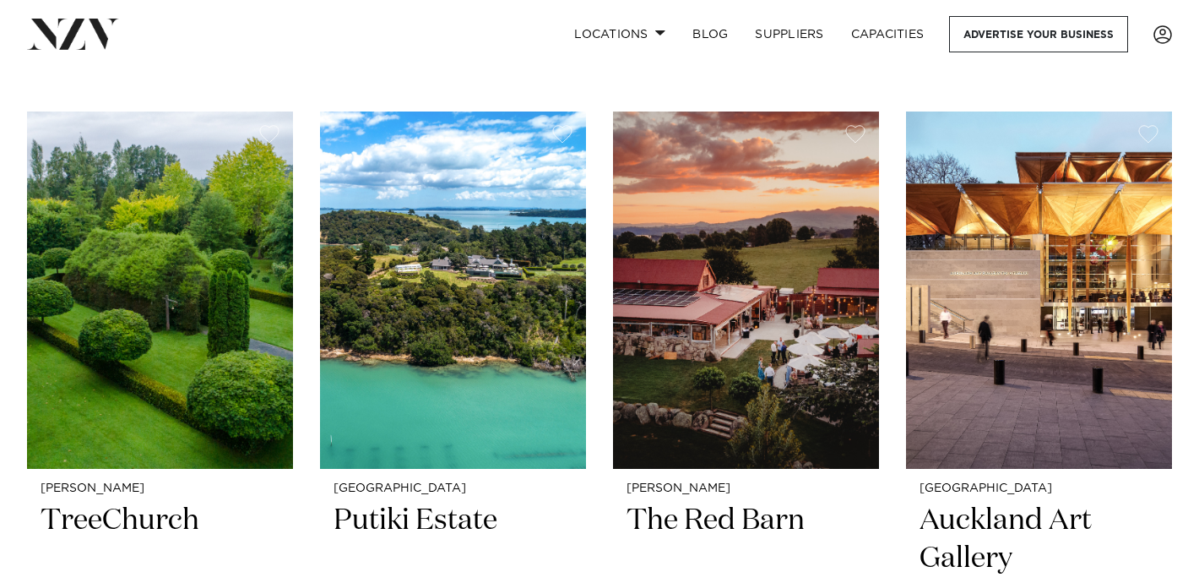
scroll to position [15759, 0]
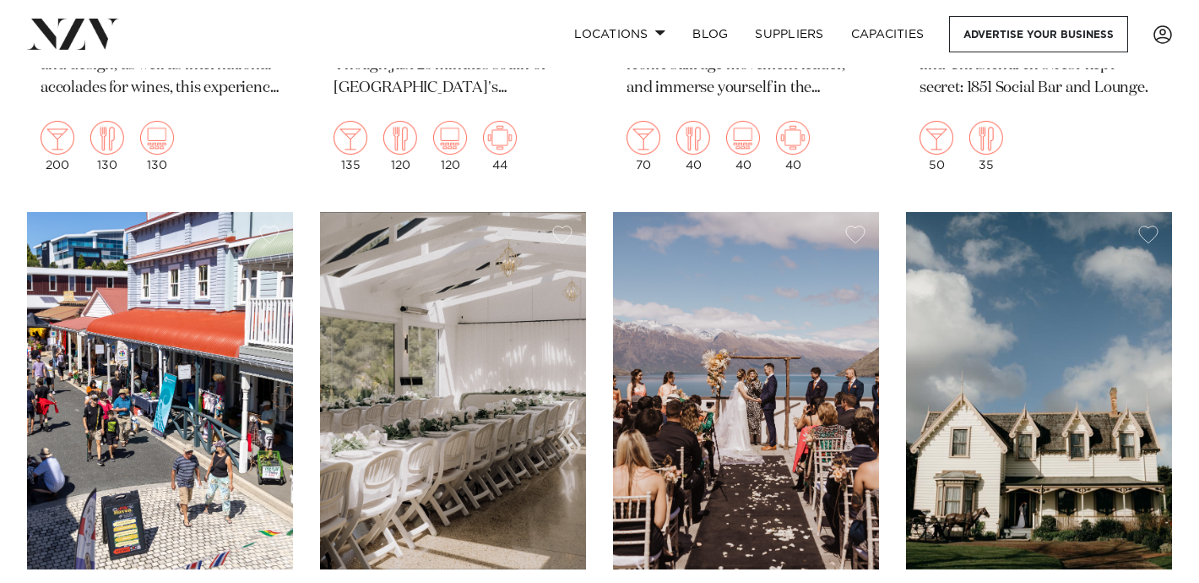
scroll to position [18734, 0]
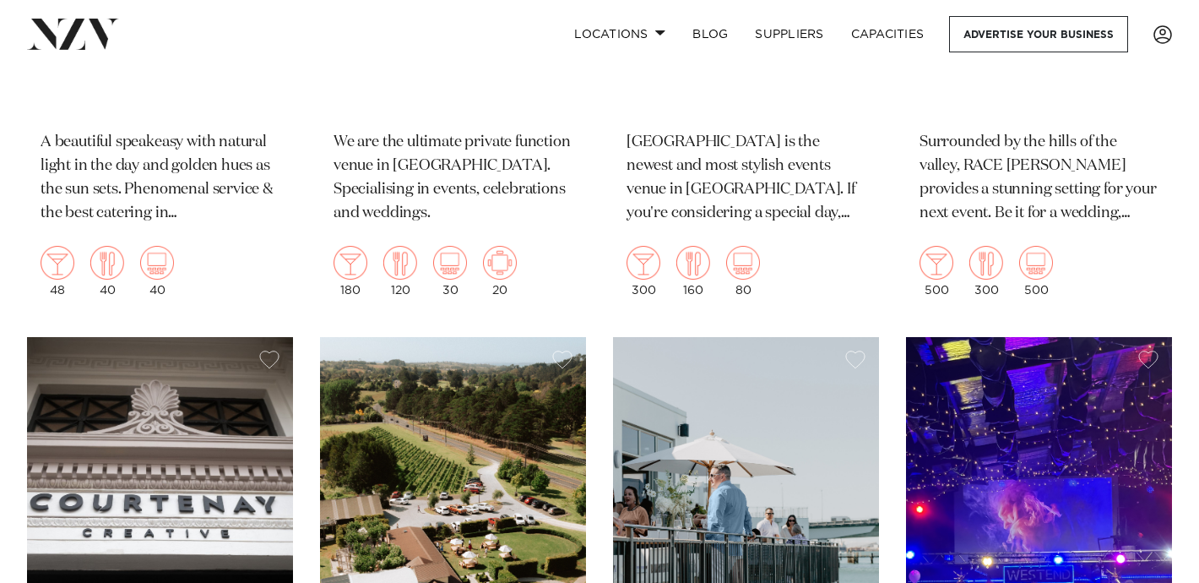
scroll to position [28823, 0]
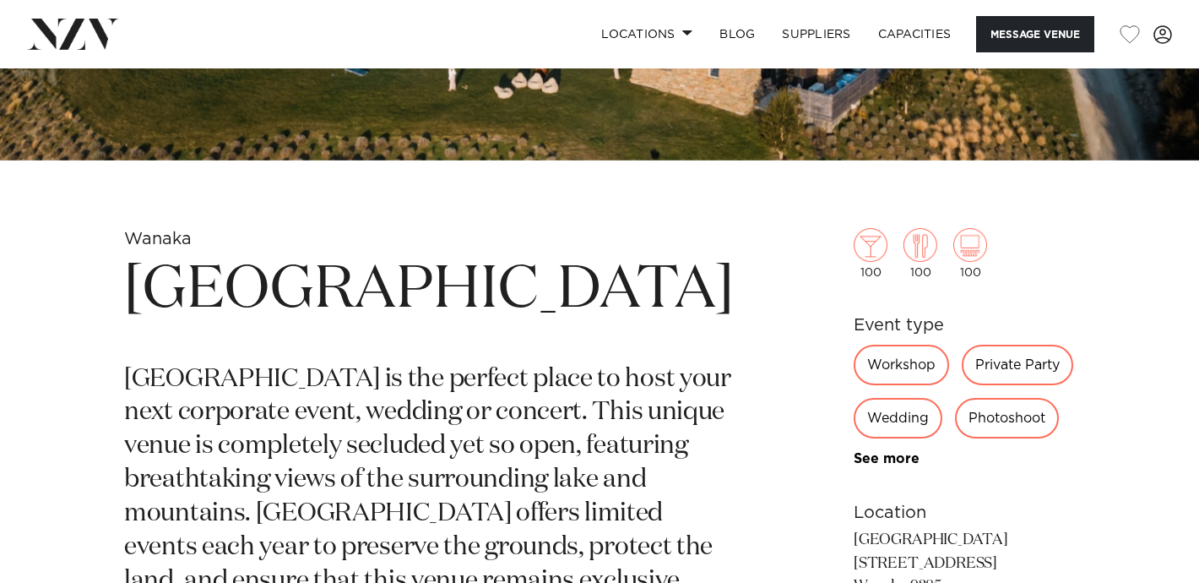
scroll to position [473, 0]
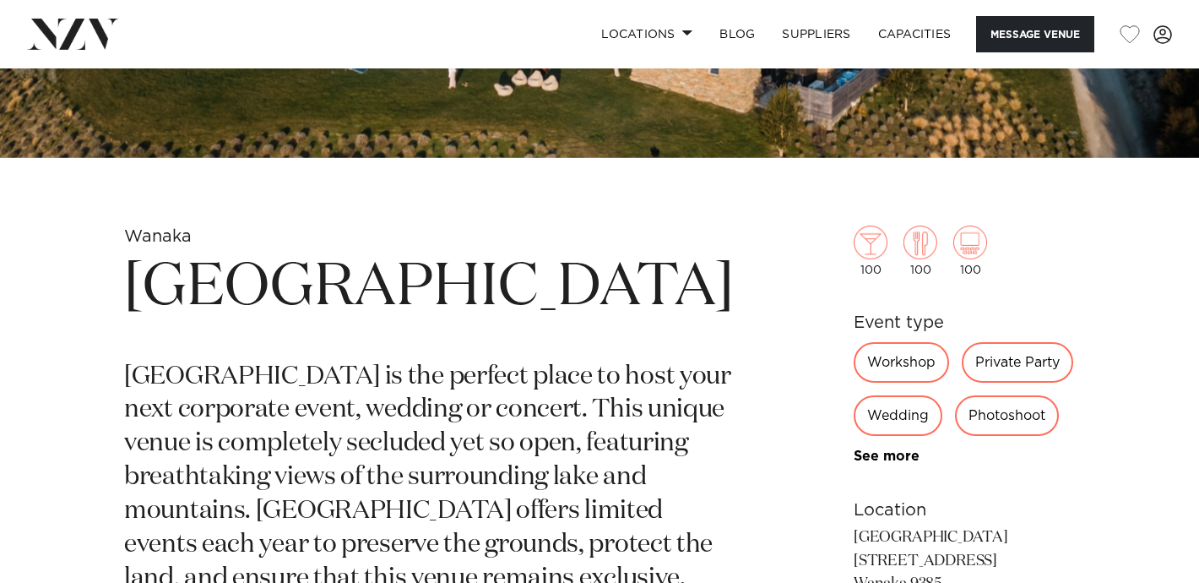
click at [516, 306] on h1 "Dublin Bay Wanaka" at bounding box center [429, 288] width 610 height 78
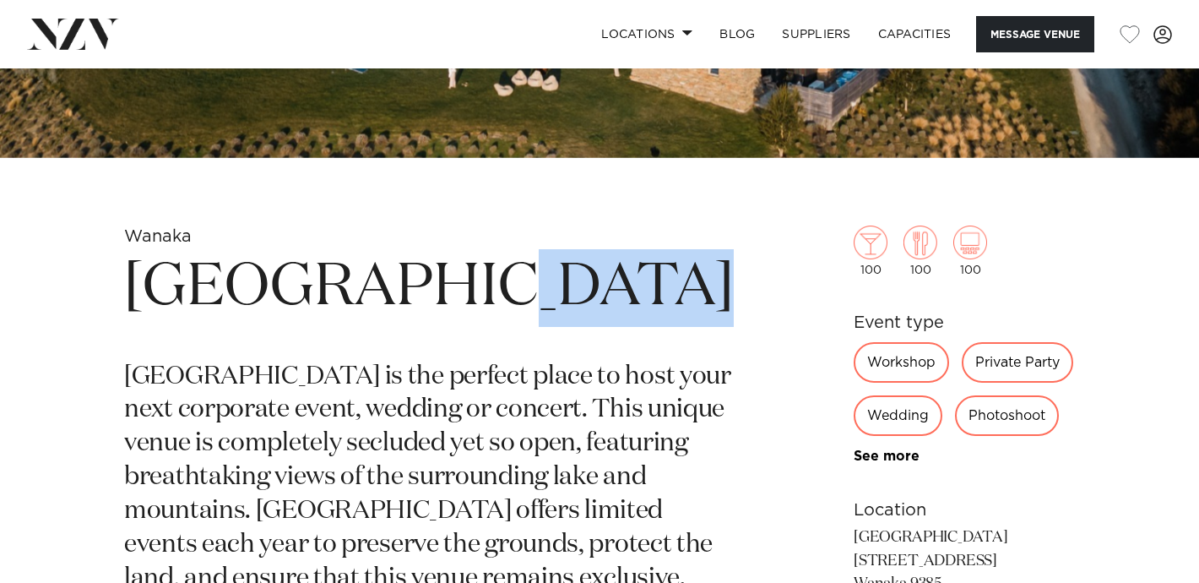
click at [516, 306] on h1 "Dublin Bay Wanaka" at bounding box center [429, 288] width 610 height 78
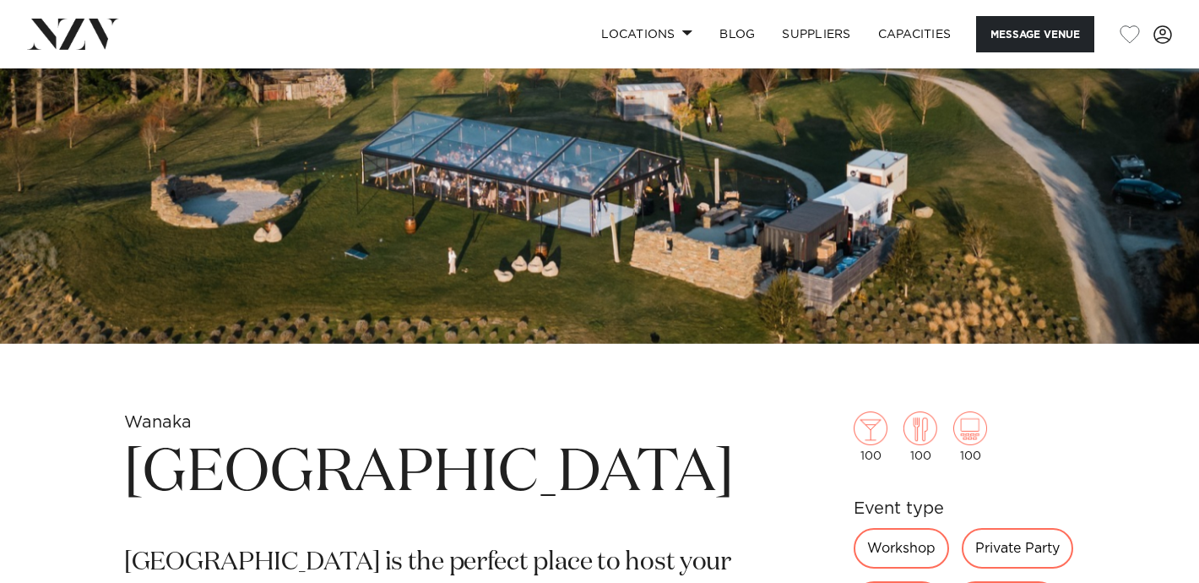
scroll to position [0, 0]
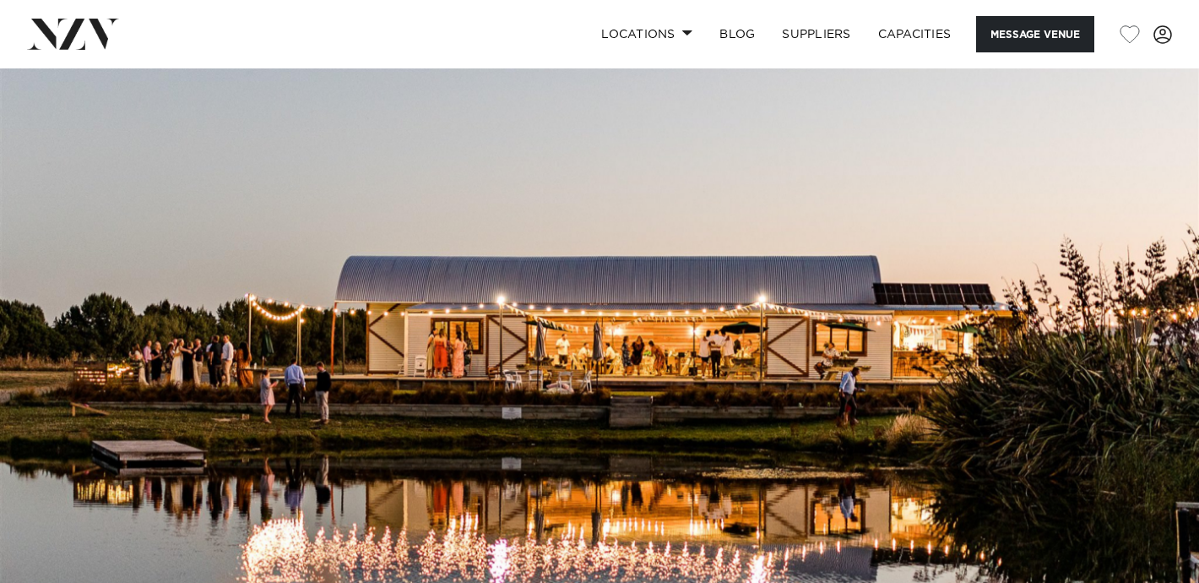
click at [746, 428] on img at bounding box center [599, 349] width 1199 height 562
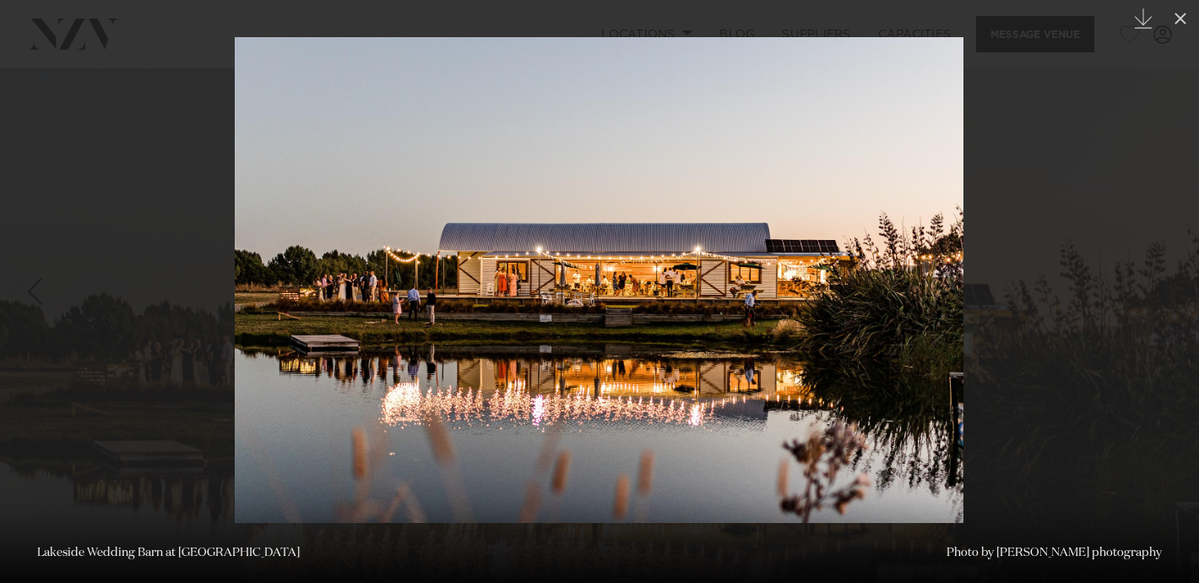
click at [1083, 269] on div at bounding box center [599, 291] width 1199 height 583
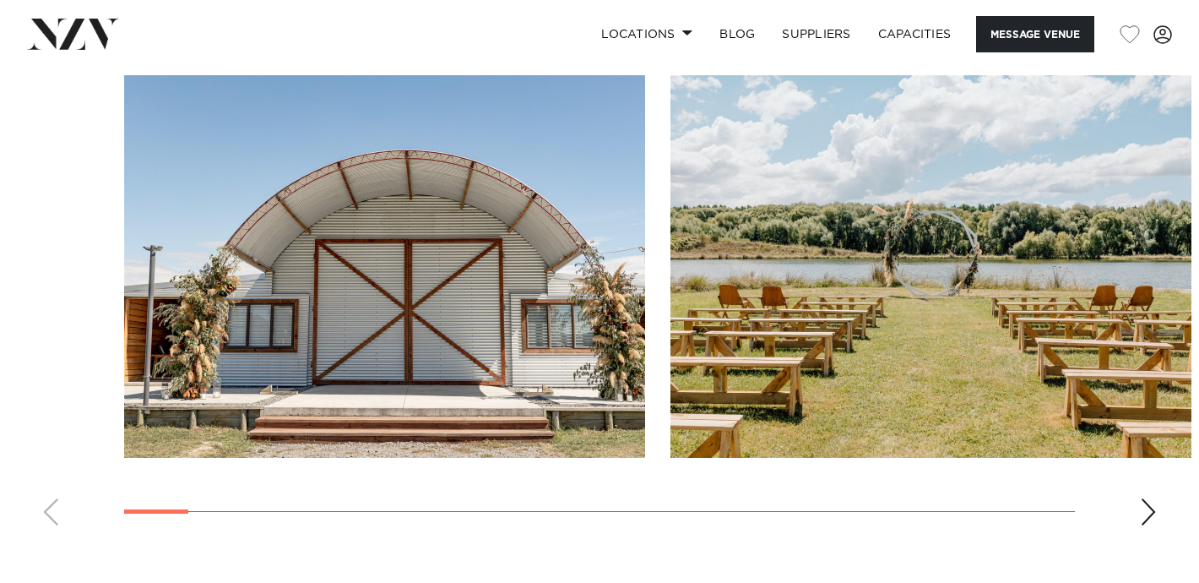
scroll to position [1631, 0]
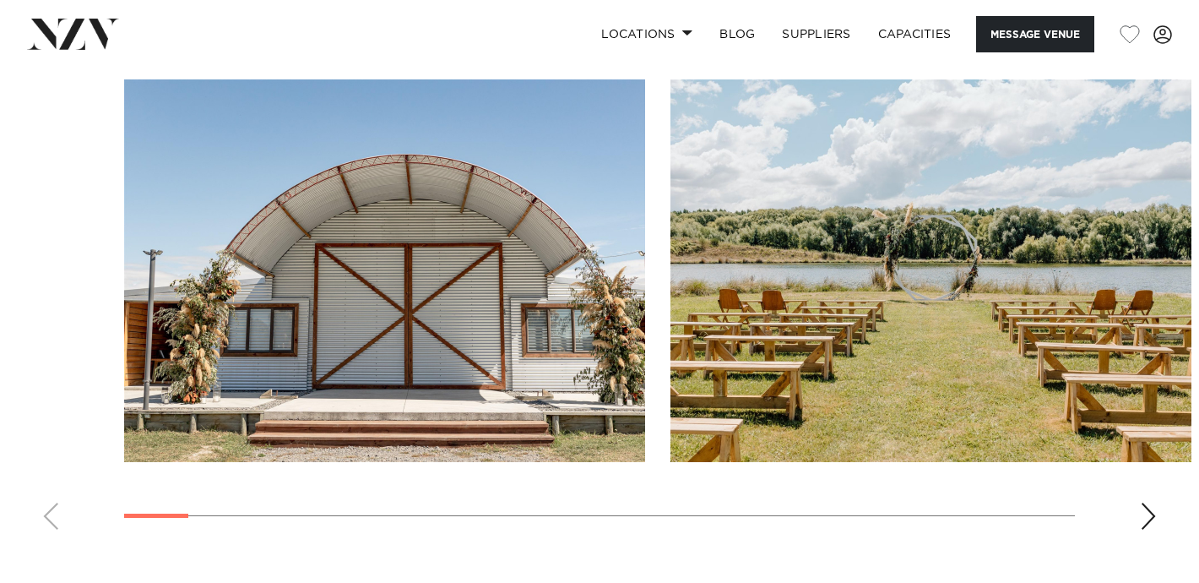
click at [352, 320] on img "1 / 26" at bounding box center [384, 270] width 521 height 383
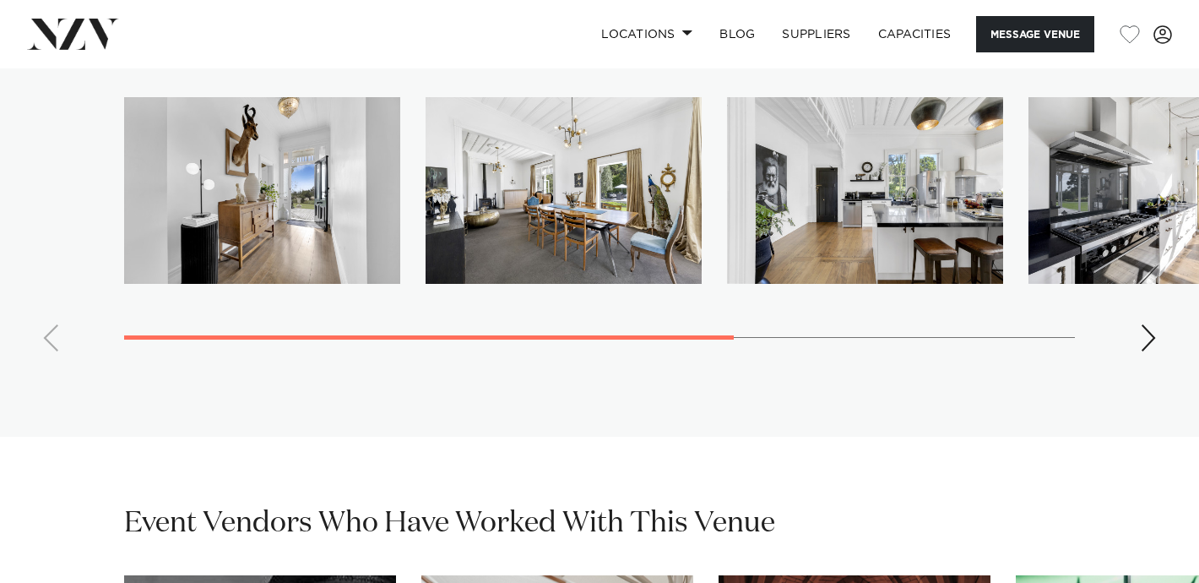
scroll to position [3417, 0]
